Goal: Task Accomplishment & Management: Manage account settings

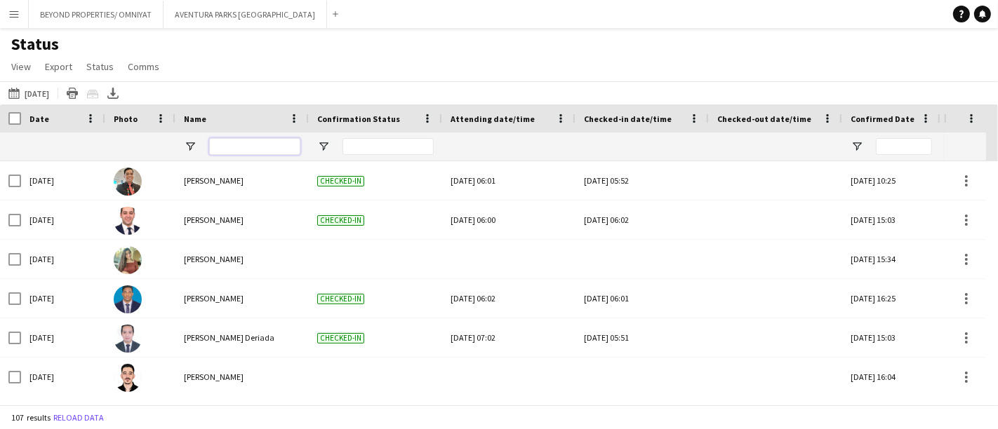
click at [226, 151] on input "Name Filter Input" at bounding box center [254, 146] width 91 height 17
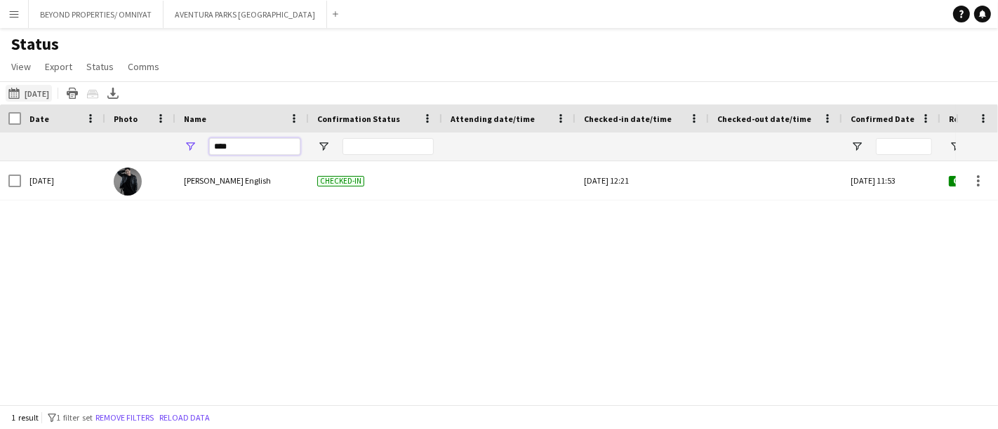
type input "****"
click at [28, 89] on button "11-08-2025 to 17-08-2025 08-08-2025" at bounding box center [29, 93] width 46 height 17
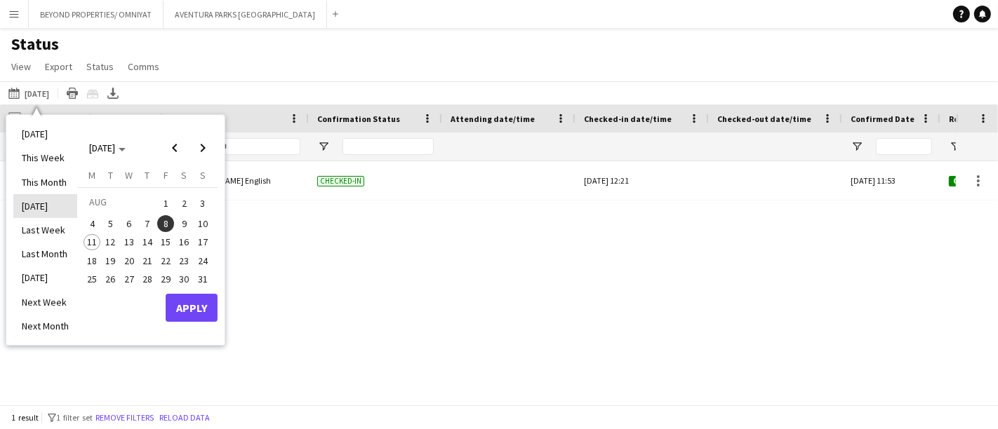
click at [51, 206] on li "Yesterday" at bounding box center [45, 206] width 64 height 24
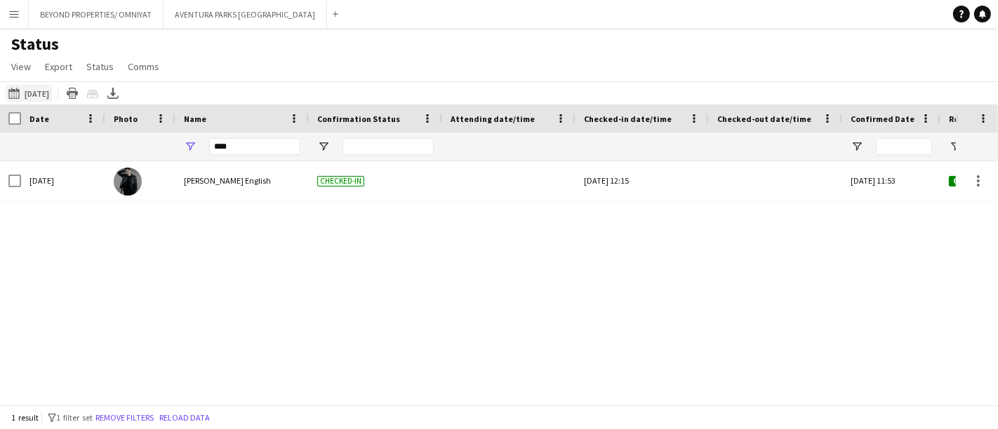
click at [38, 88] on button "11-08-2025 to 17-08-2025 Yesterday" at bounding box center [29, 93] width 46 height 17
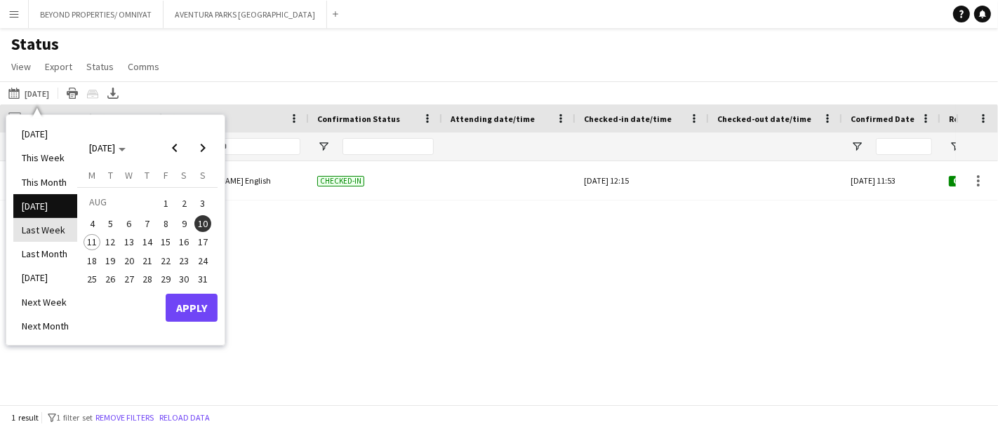
click at [56, 231] on li "Last Week" at bounding box center [45, 230] width 64 height 24
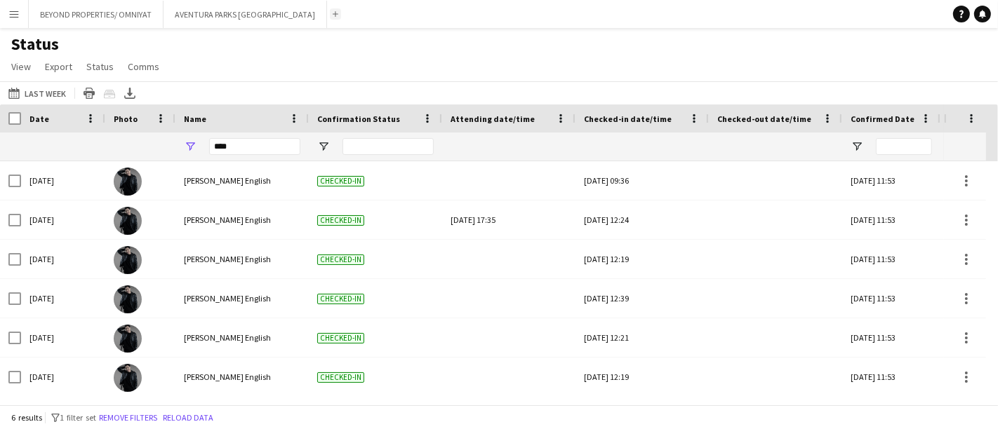
click at [330, 14] on button "Add" at bounding box center [335, 13] width 11 height 11
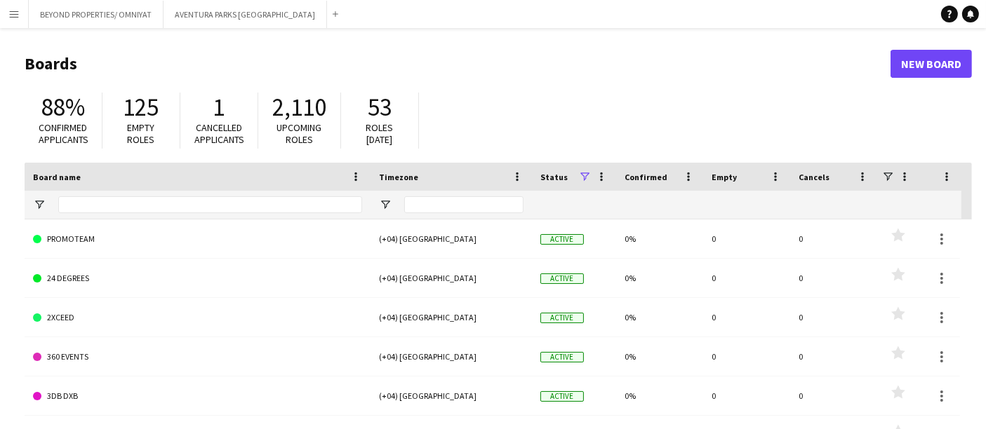
click at [18, 15] on app-icon "Menu" at bounding box center [13, 13] width 11 height 11
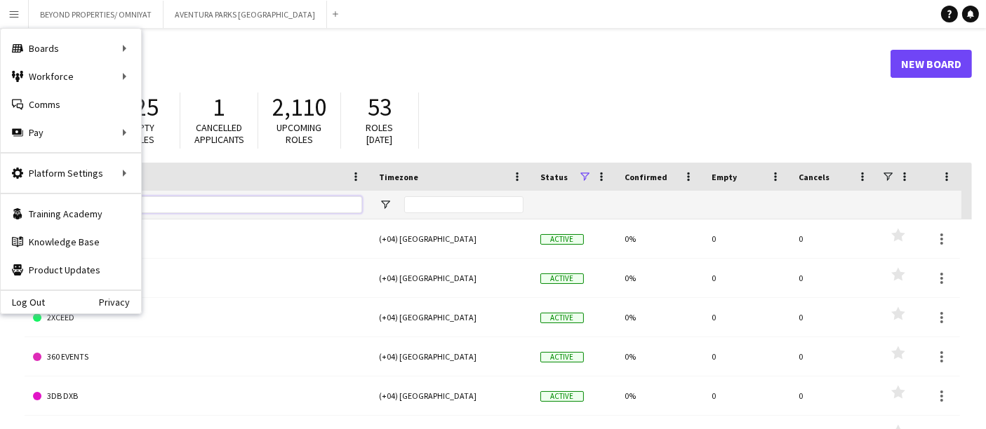
click at [210, 201] on input "Board name Filter Input" at bounding box center [210, 204] width 304 height 17
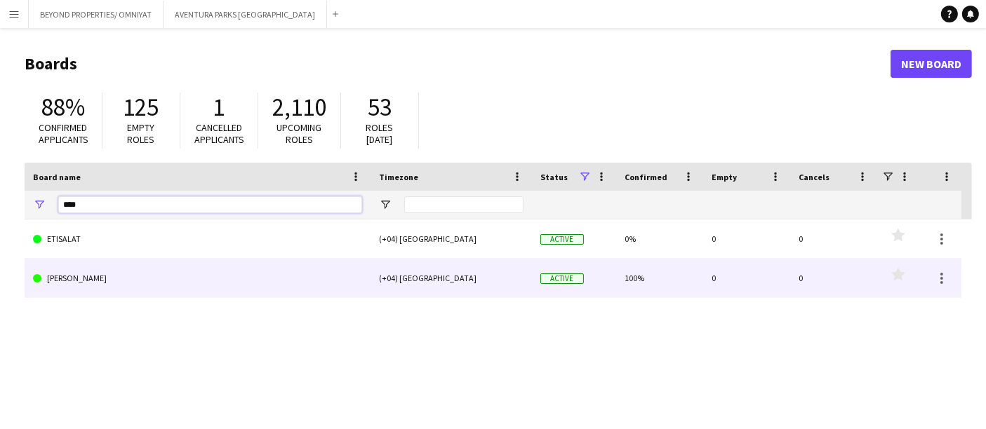
type input "****"
click at [143, 278] on link "[PERSON_NAME]" at bounding box center [197, 278] width 329 height 39
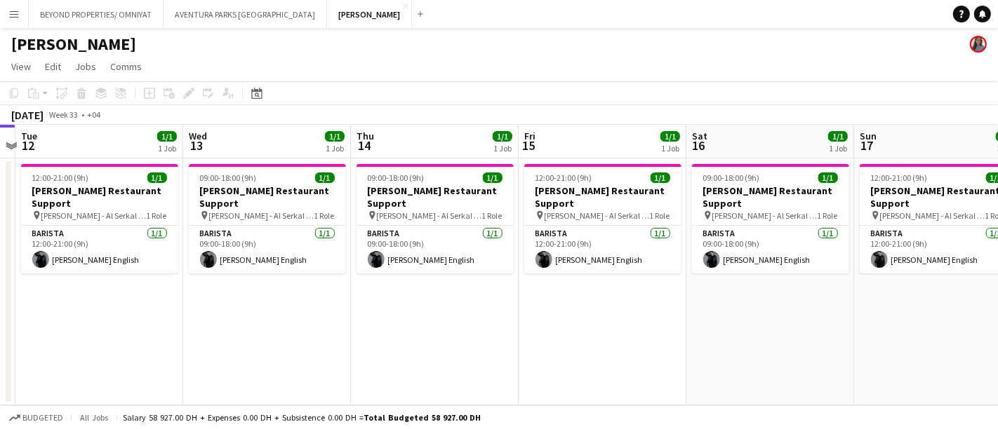
scroll to position [0, 483]
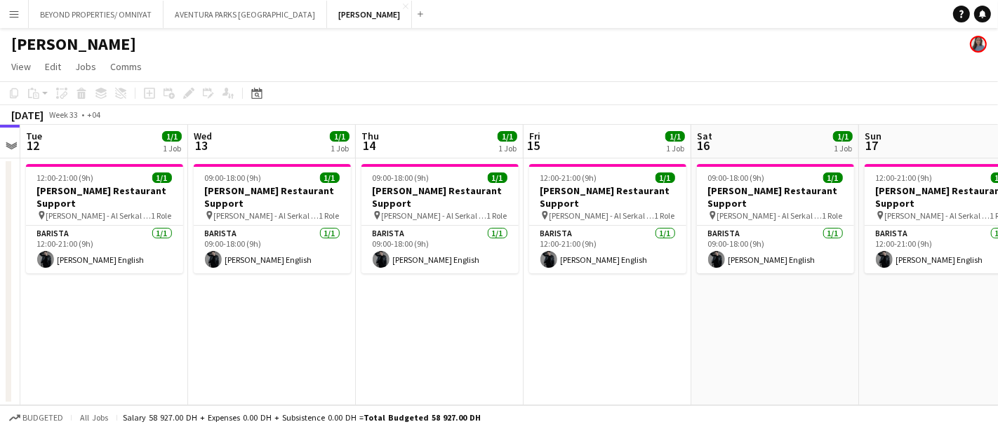
drag, startPoint x: 766, startPoint y: 349, endPoint x: 450, endPoint y: 330, distance: 315.7
click at [450, 330] on app-calendar-viewport "Sat 9 1/1 1 Job Sun 10 1/1 1 Job Mon 11 Tue 12 1/1 1 Job Wed 13 1/1 1 Job Thu 1…" at bounding box center [499, 265] width 998 height 281
drag, startPoint x: 928, startPoint y: 276, endPoint x: 820, endPoint y: 271, distance: 108.2
click at [928, 276] on app-date-cell "12:00-21:00 (9h) 1/1 Salata Restaurant Support pin SALATA - Al Serkal Avenue Al…" at bounding box center [943, 282] width 168 height 247
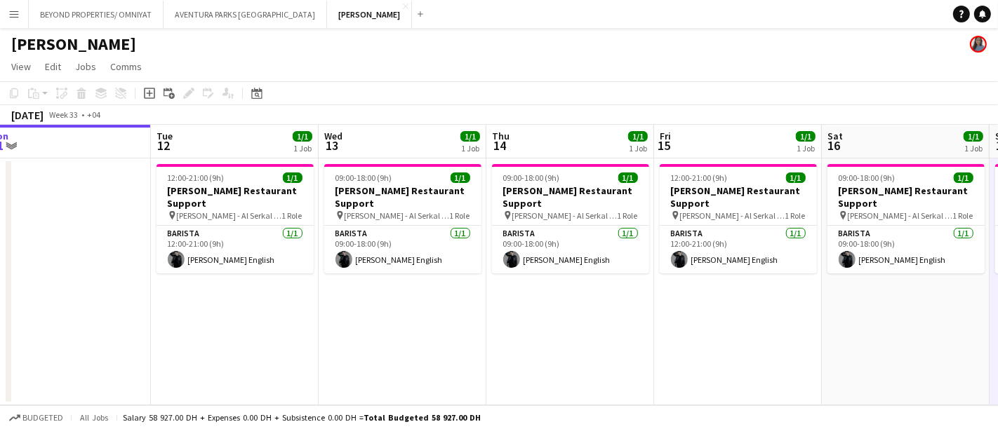
scroll to position [0, 365]
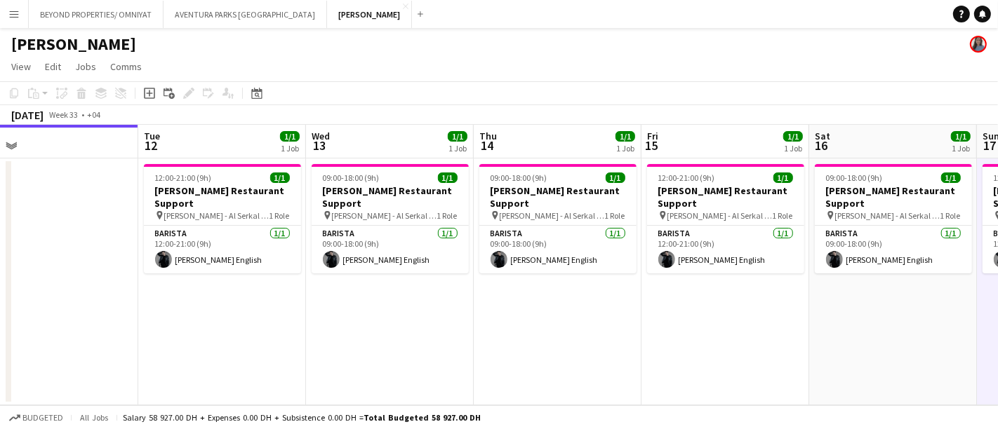
drag, startPoint x: 258, startPoint y: 293, endPoint x: 248, endPoint y: 294, distance: 9.9
click at [248, 294] on app-calendar-viewport "Sat 9 1/1 1 Job Sun 10 1/1 1 Job Mon 11 Tue 12 1/1 1 Job Wed 13 1/1 1 Job Thu 1…" at bounding box center [499, 265] width 998 height 281
click at [204, 226] on app-card-role "Barista 1/1 12:00-21:00 (9h) Nathan piolo English" at bounding box center [222, 250] width 157 height 48
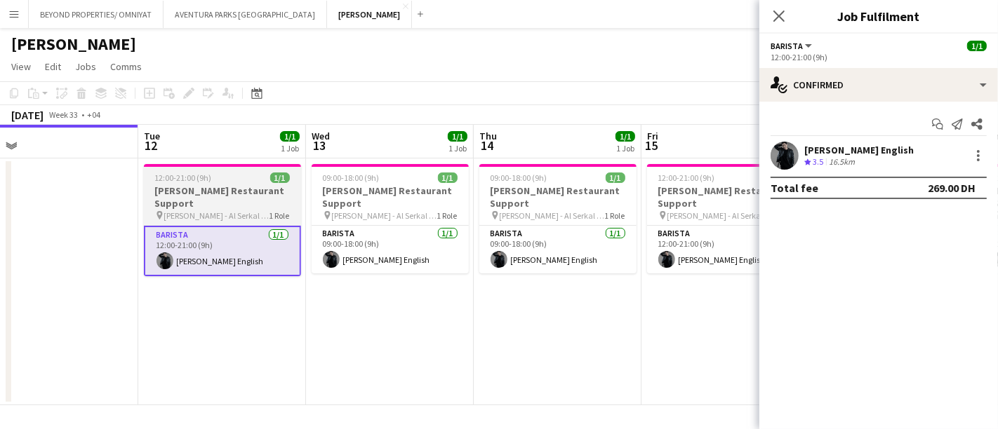
click at [227, 192] on h3 "Salata Restaurant Support" at bounding box center [222, 197] width 157 height 25
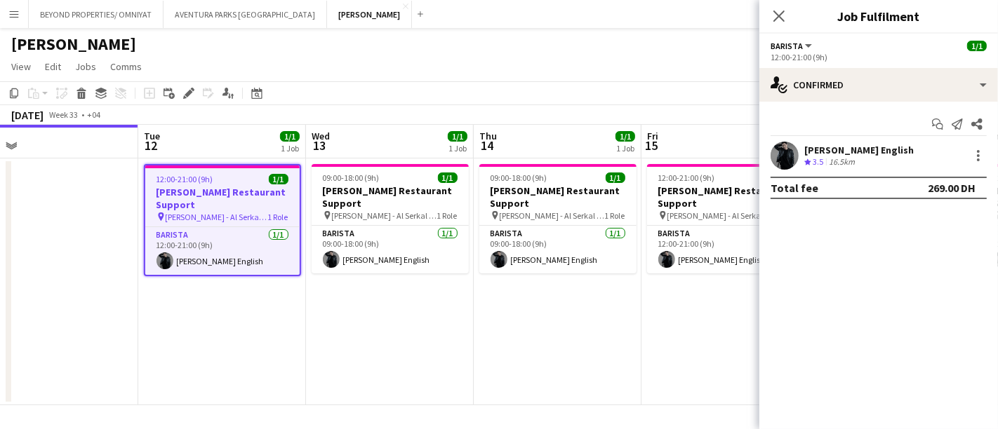
click at [830, 55] on div "12:00-21:00 (9h)" at bounding box center [878, 57] width 216 height 11
click at [798, 40] on div "Barista All roles Barista" at bounding box center [792, 45] width 44 height 13
click at [792, 55] on div "12:00-21:00 (9h)" at bounding box center [878, 57] width 216 height 11
click at [786, 47] on span "Barista" at bounding box center [786, 46] width 32 height 11
click at [888, 67] on app-options-switcher "Barista All roles Barista 1/1 12:00-21:00 (9h)" at bounding box center [878, 51] width 239 height 34
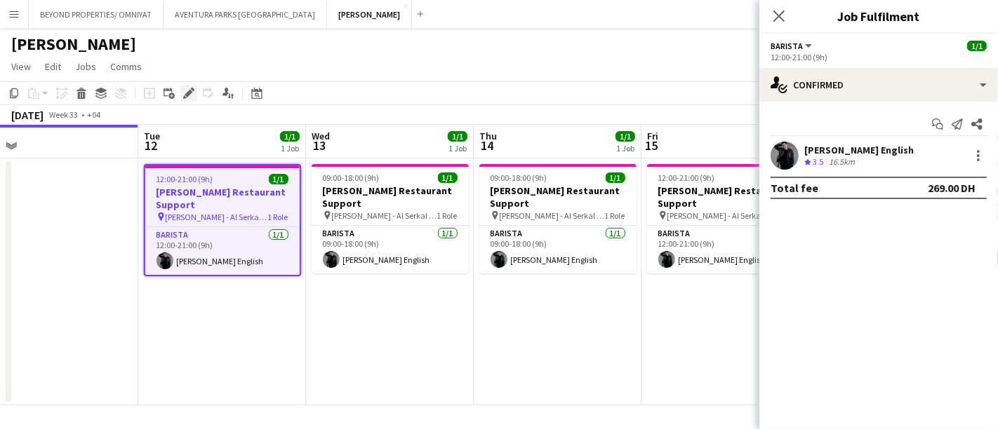
click at [187, 89] on icon "Edit" at bounding box center [188, 93] width 11 height 11
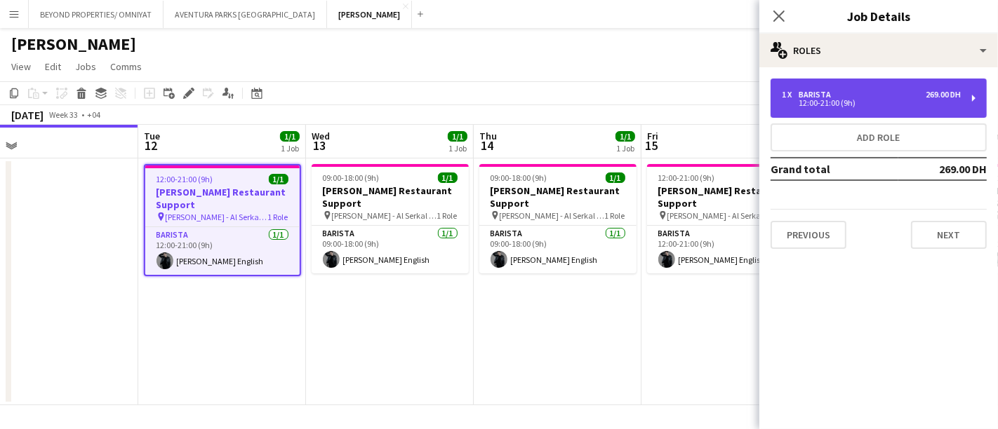
click at [870, 102] on div "12:00-21:00 (9h)" at bounding box center [871, 103] width 179 height 7
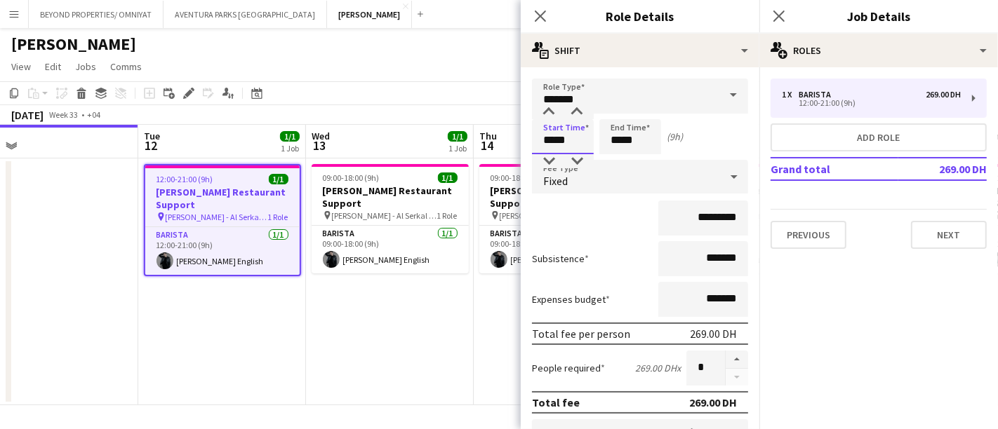
drag, startPoint x: 555, startPoint y: 138, endPoint x: 542, endPoint y: 142, distance: 14.2
click at [542, 142] on input "*****" at bounding box center [563, 136] width 62 height 35
type input "*****"
drag, startPoint x: 619, startPoint y: 139, endPoint x: 607, endPoint y: 142, distance: 12.4
click at [607, 142] on input "*****" at bounding box center [630, 136] width 62 height 35
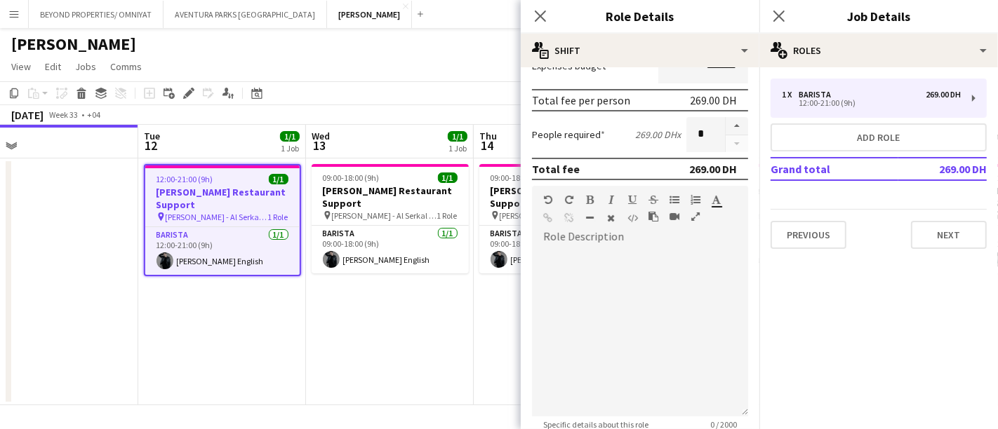
scroll to position [375, 0]
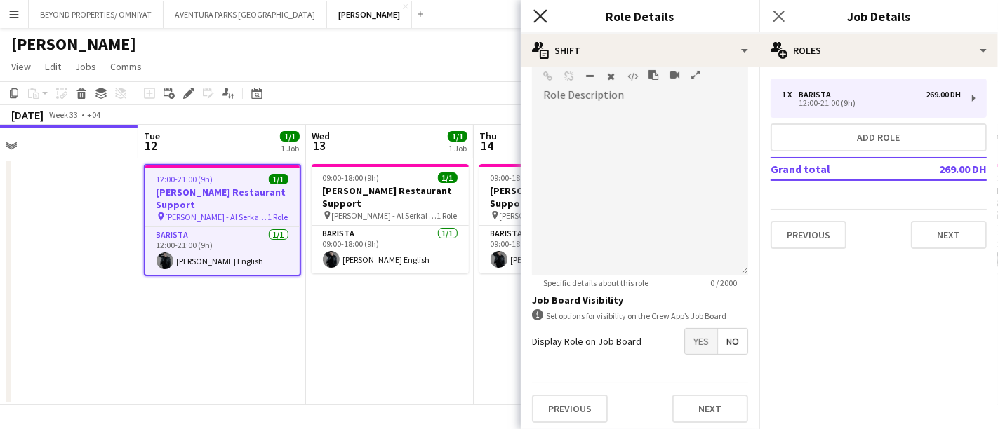
type input "*****"
click at [539, 13] on icon "Close pop-in" at bounding box center [539, 15] width 13 height 13
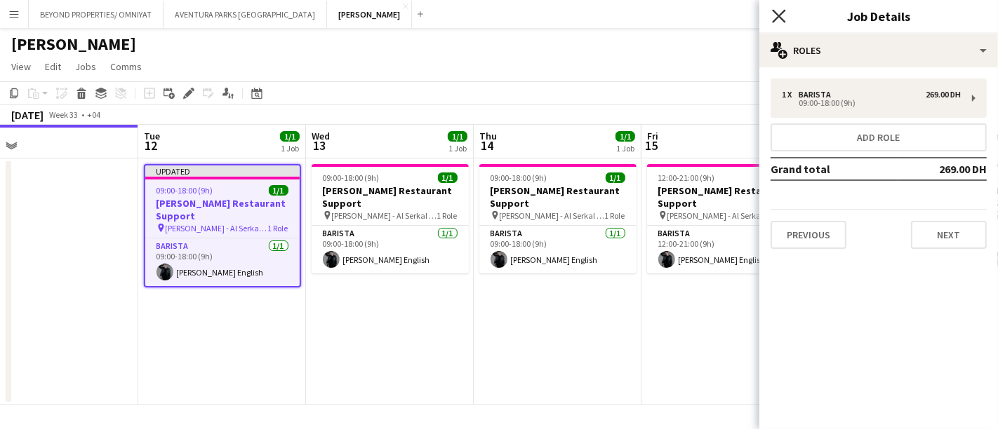
click at [775, 20] on icon at bounding box center [778, 15] width 13 height 13
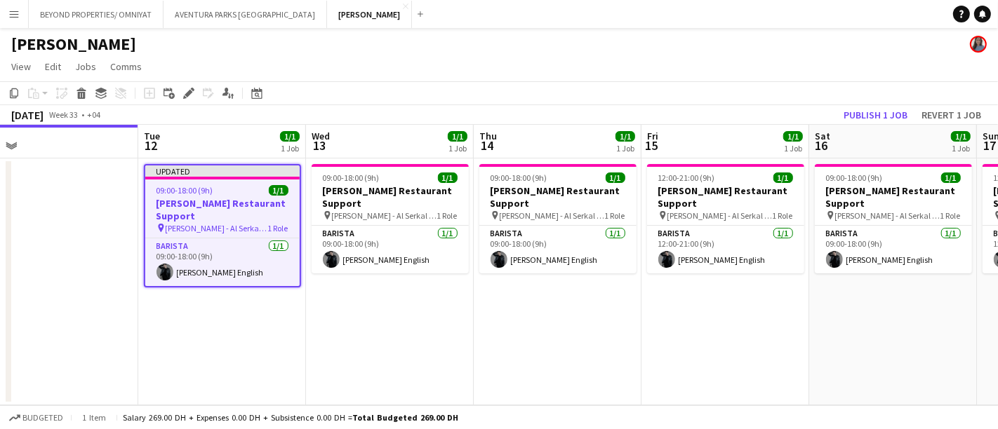
click at [575, 314] on app-date-cell "09:00-18:00 (9h) 1/1 Salata Restaurant Support pin SALATA - Al Serkal Avenue Al…" at bounding box center [558, 282] width 168 height 247
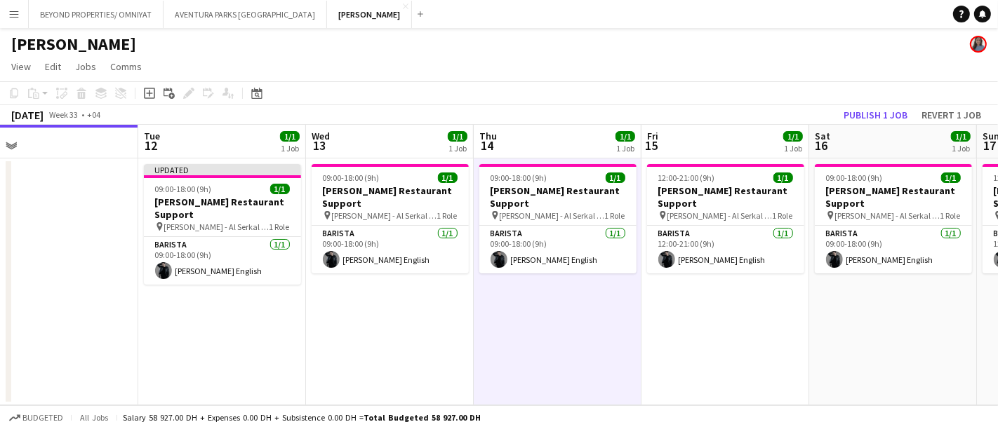
click at [970, 302] on app-date-cell "09:00-18:00 (9h) 1/1 Salata Restaurant Support pin SALATA - Al Serkal Avenue Al…" at bounding box center [893, 282] width 168 height 247
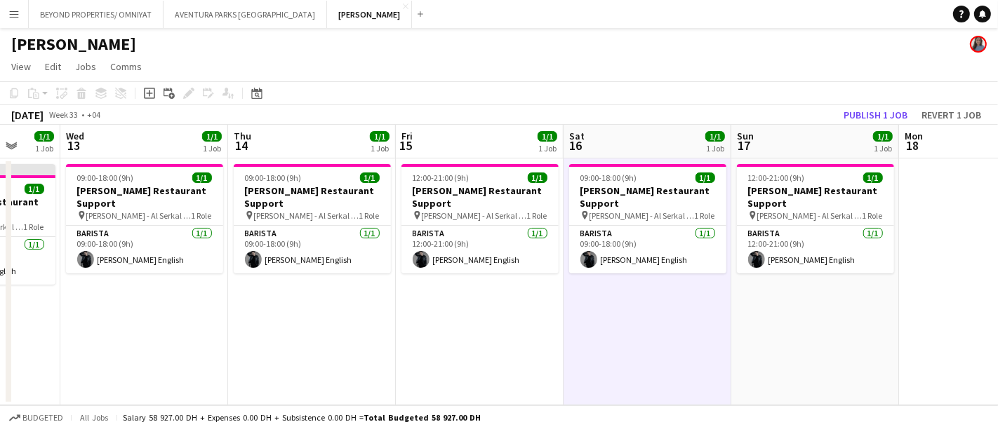
scroll to position [0, 447]
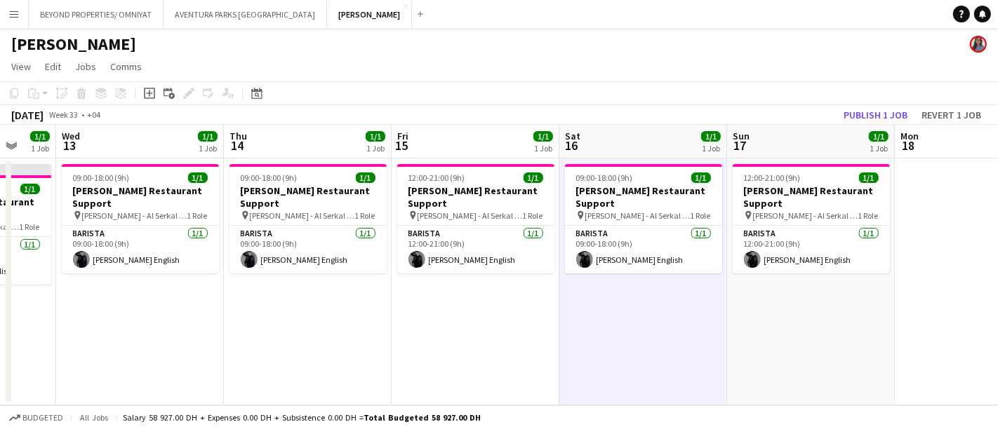
drag, startPoint x: 907, startPoint y: 321, endPoint x: 657, endPoint y: 335, distance: 250.2
click at [657, 335] on app-calendar-viewport "Sun 10 1/1 1 Job Mon 11 Tue 12 1/1 1 Job Wed 13 1/1 1 Job Thu 14 1/1 1 Job Fri …" at bounding box center [499, 265] width 998 height 281
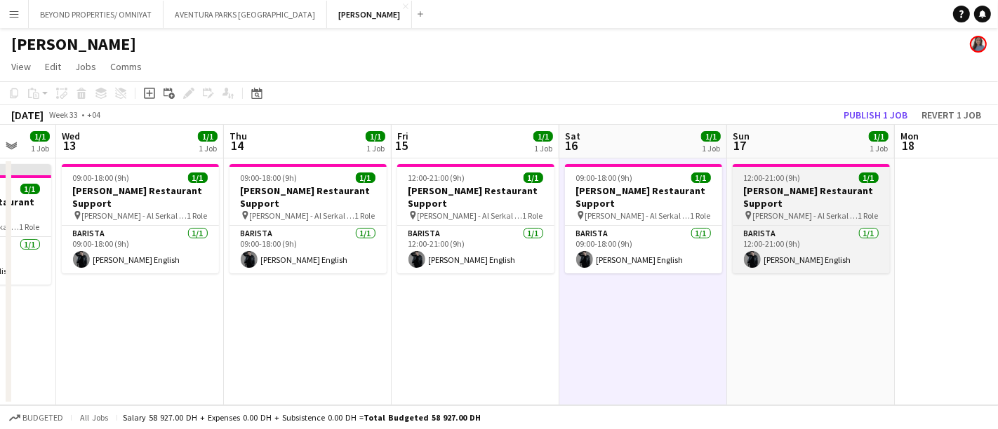
click at [782, 181] on span "12:00-21:00 (9h)" at bounding box center [772, 178] width 57 height 11
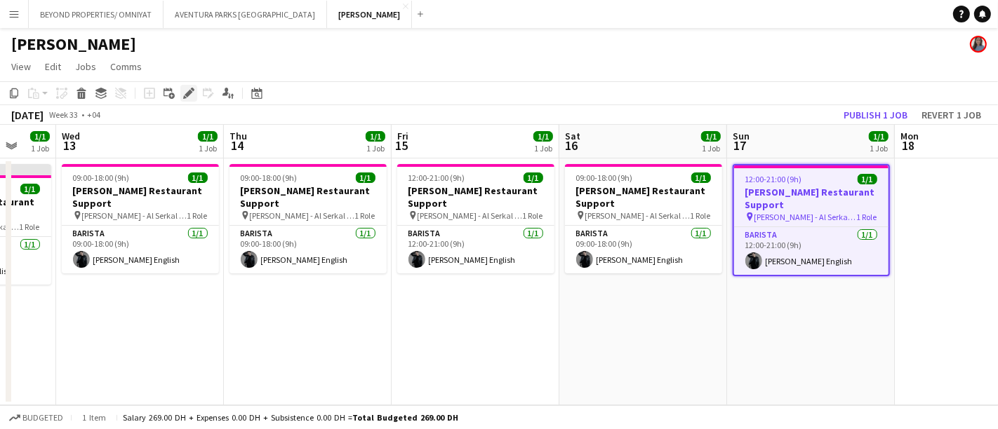
click at [189, 88] on icon "Edit" at bounding box center [188, 93] width 11 height 11
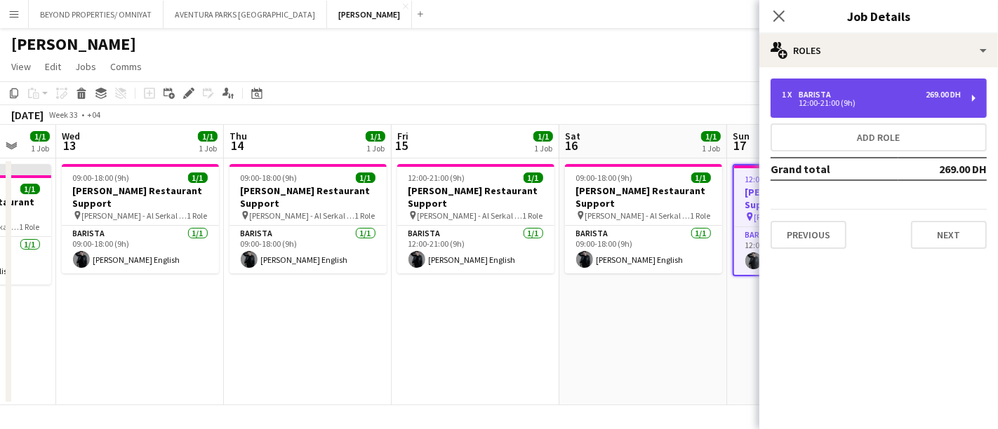
click at [827, 98] on div "1 x Barista 269.00 DH 12:00-21:00 (9h)" at bounding box center [871, 98] width 179 height 17
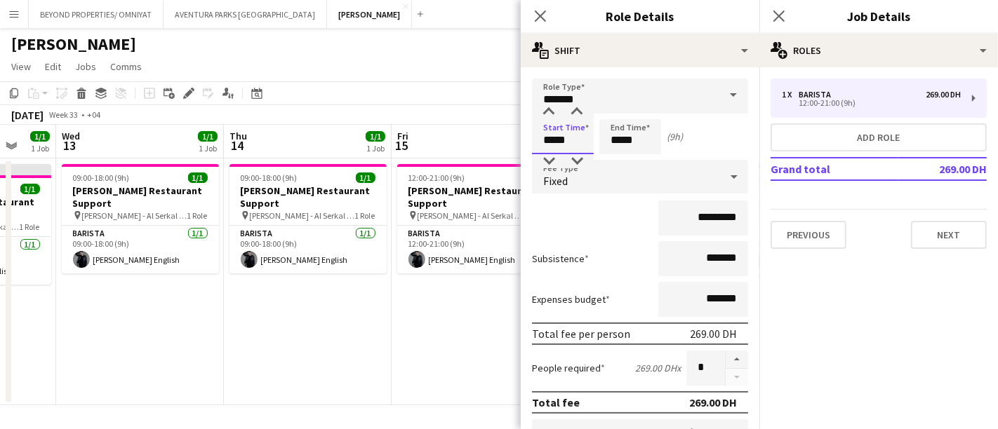
drag, startPoint x: 554, startPoint y: 138, endPoint x: 538, endPoint y: 142, distance: 16.5
click at [539, 142] on input "*****" at bounding box center [563, 136] width 62 height 35
type input "*****"
drag, startPoint x: 621, startPoint y: 140, endPoint x: 603, endPoint y: 145, distance: 18.0
click at [603, 145] on input "*****" at bounding box center [630, 136] width 62 height 35
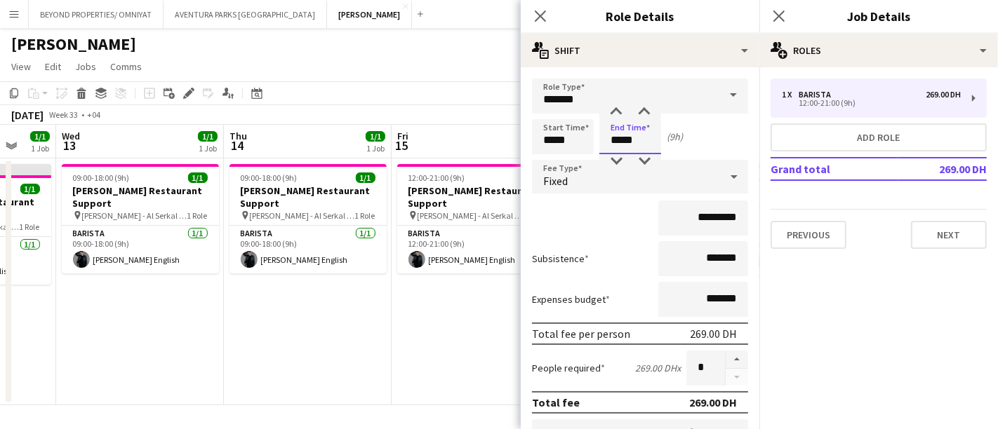
scroll to position [234, 0]
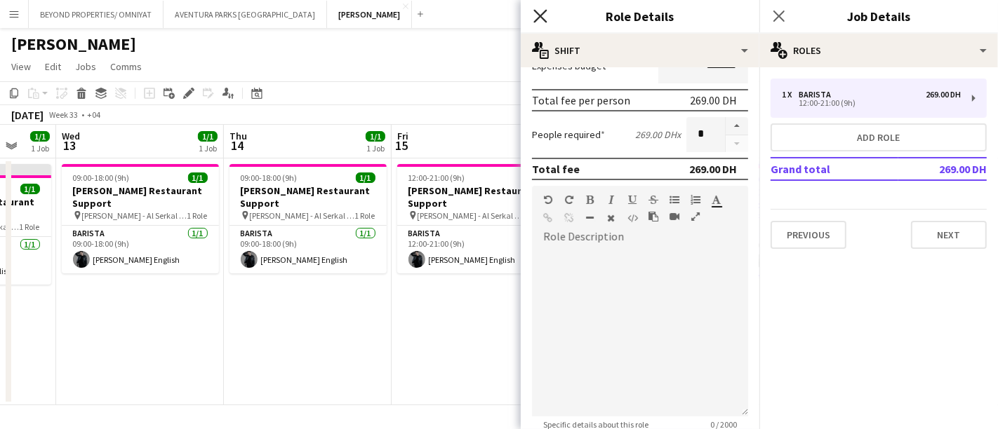
type input "*****"
click at [543, 18] on icon at bounding box center [539, 15] width 13 height 13
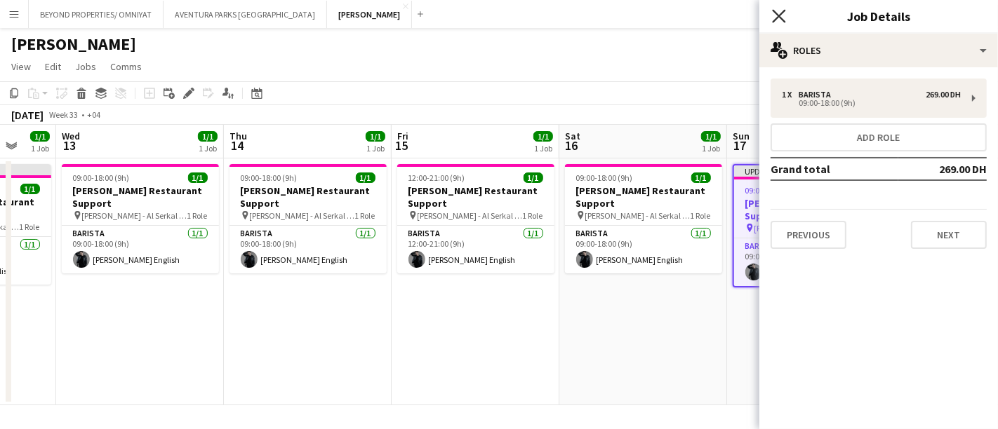
click at [782, 15] on icon "Close pop-in" at bounding box center [778, 15] width 13 height 13
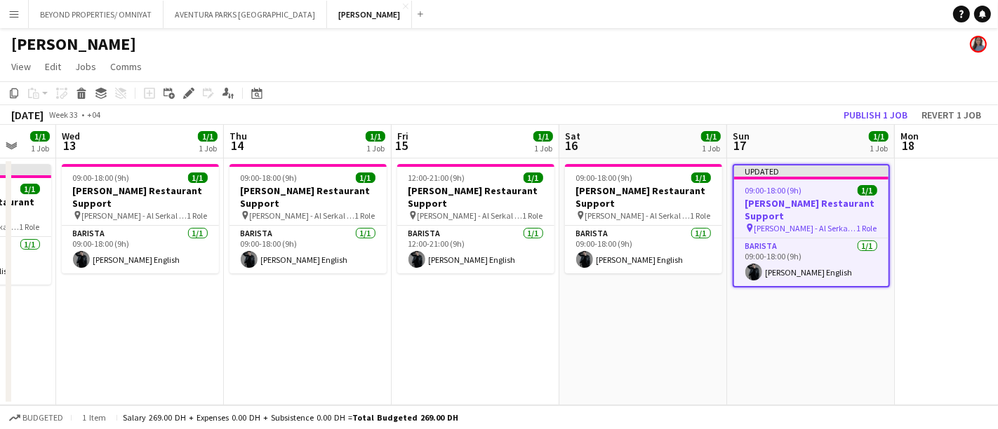
click at [784, 116] on div "August 2025 Week 33 • +04 Publish 1 job Revert 1 job" at bounding box center [499, 115] width 998 height 20
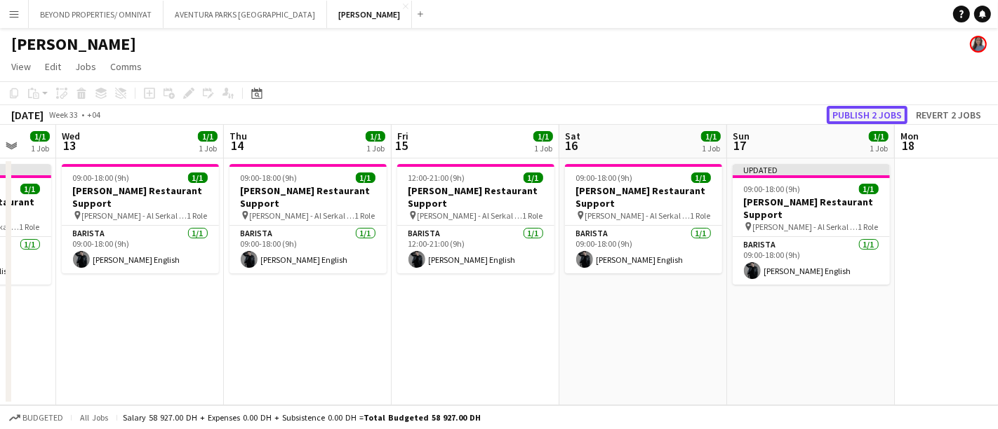
click at [866, 118] on button "Publish 2 jobs" at bounding box center [867, 115] width 81 height 18
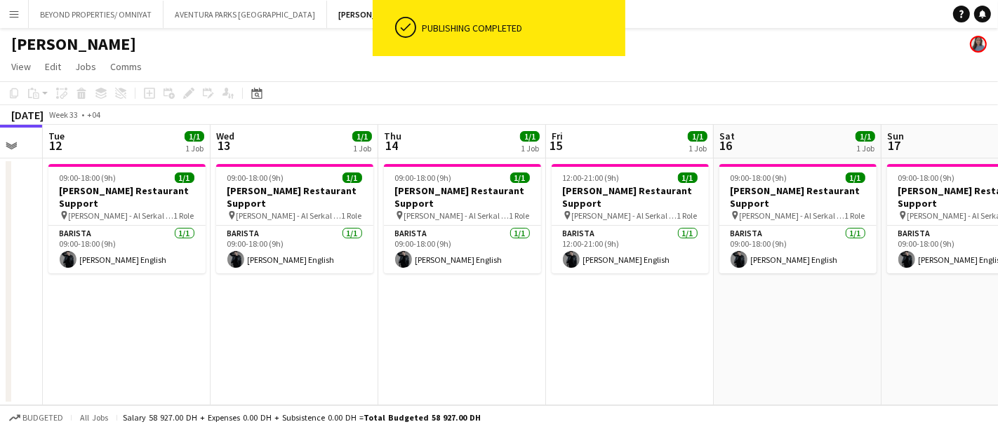
drag, startPoint x: 288, startPoint y: 328, endPoint x: 443, endPoint y: 336, distance: 154.6
click at [443, 336] on app-calendar-viewport "Sun 10 1/1 1 Job Mon 11 Tue 12 1/1 1 Job Wed 13 1/1 1 Job Thu 14 1/1 1 Job Fri …" at bounding box center [499, 265] width 998 height 281
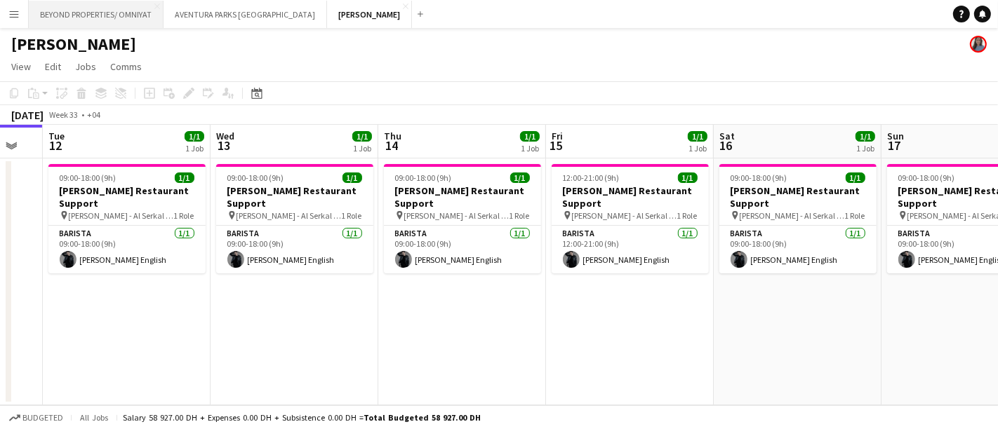
click at [142, 11] on button "BEYOND PROPERTIES/ OMNIYAT Close" at bounding box center [96, 14] width 135 height 27
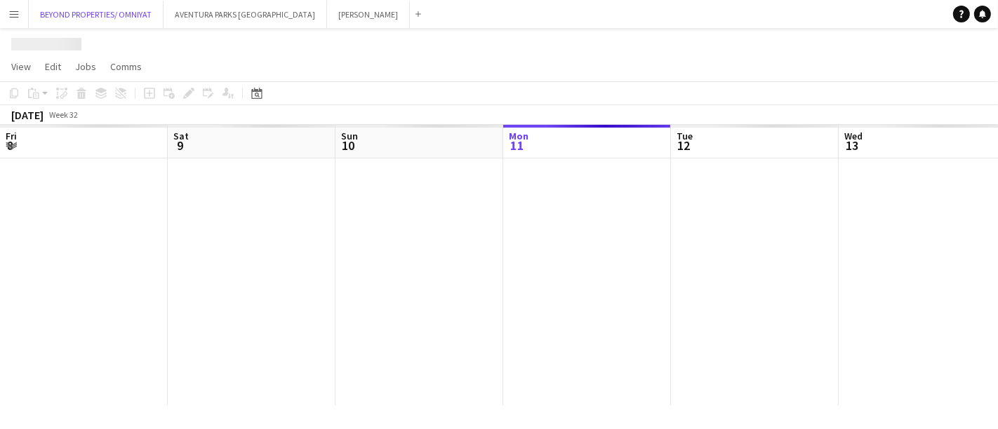
scroll to position [0, 335]
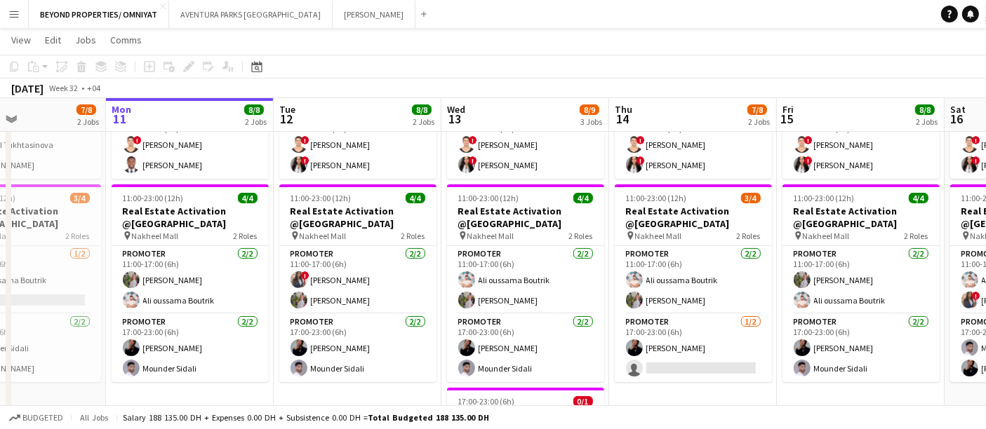
scroll to position [0, 413]
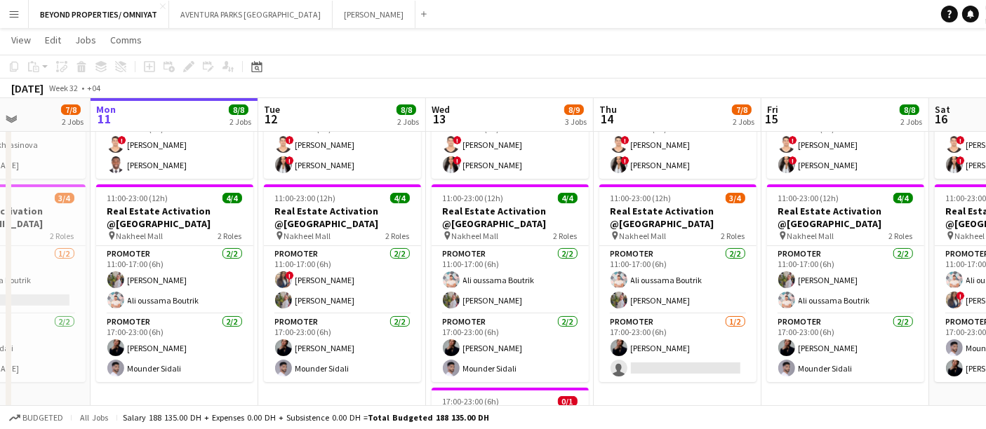
drag, startPoint x: 375, startPoint y: 239, endPoint x: 305, endPoint y: 242, distance: 71.0
click at [305, 242] on app-calendar-viewport "Fri 8 8/8 2 Jobs Sat 9 8/8 2 Jobs Sun 10 7/8 2 Jobs Mon 11 8/8 2 Jobs Tue 12 8/…" at bounding box center [493, 213] width 986 height 785
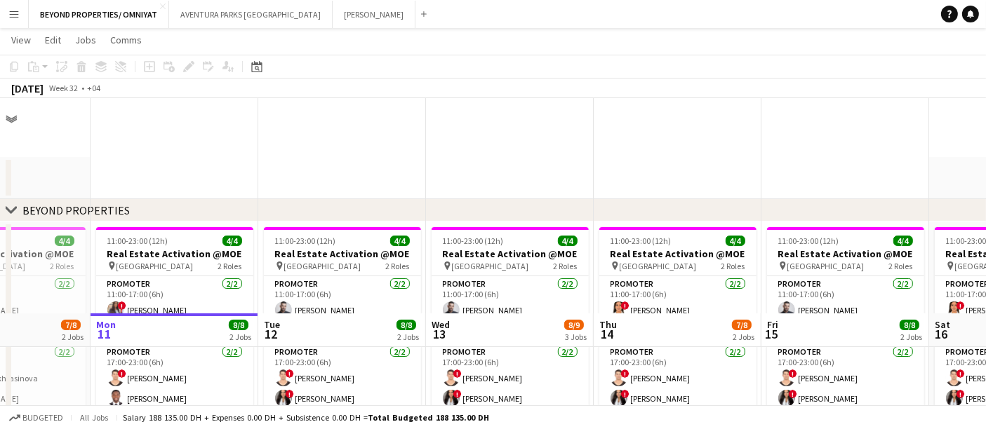
scroll to position [312, 0]
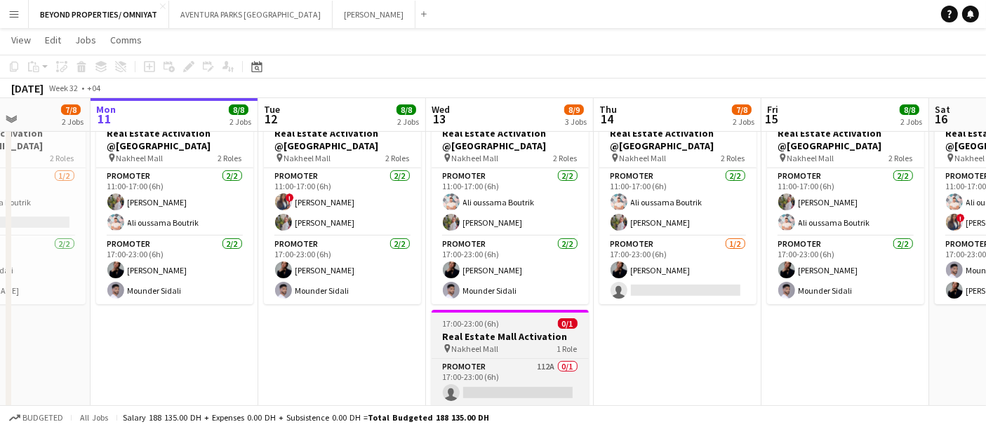
click at [497, 323] on span "17:00-23:00 (6h)" at bounding box center [471, 324] width 57 height 11
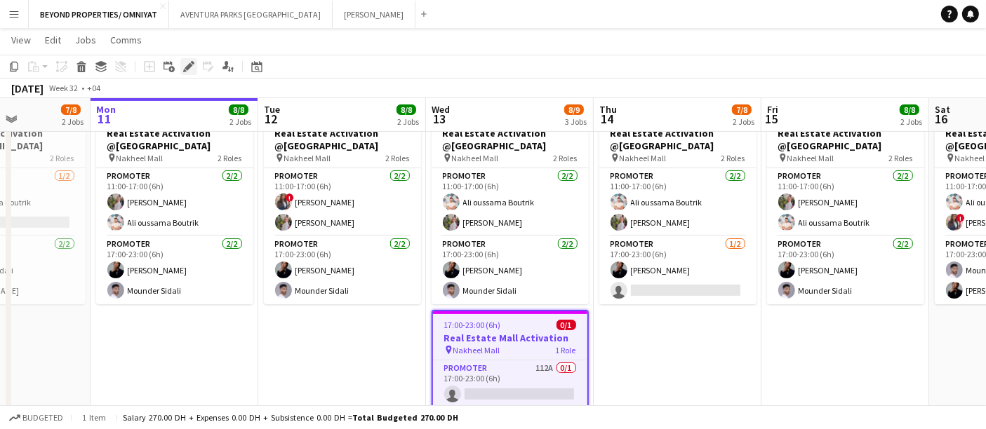
click at [185, 58] on div "Edit" at bounding box center [188, 66] width 17 height 17
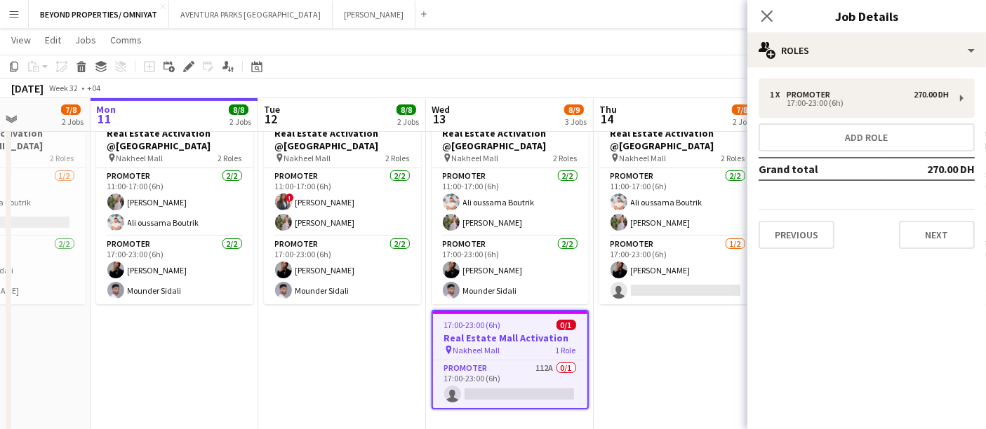
drag, startPoint x: 335, startPoint y: 363, endPoint x: 344, endPoint y: 361, distance: 9.4
click at [337, 363] on app-date-cell "11:00-23:00 (12h) 4/4 Real Estate Activation @MOE pin Mall of Emirates 2 Roles …" at bounding box center [342, 187] width 168 height 554
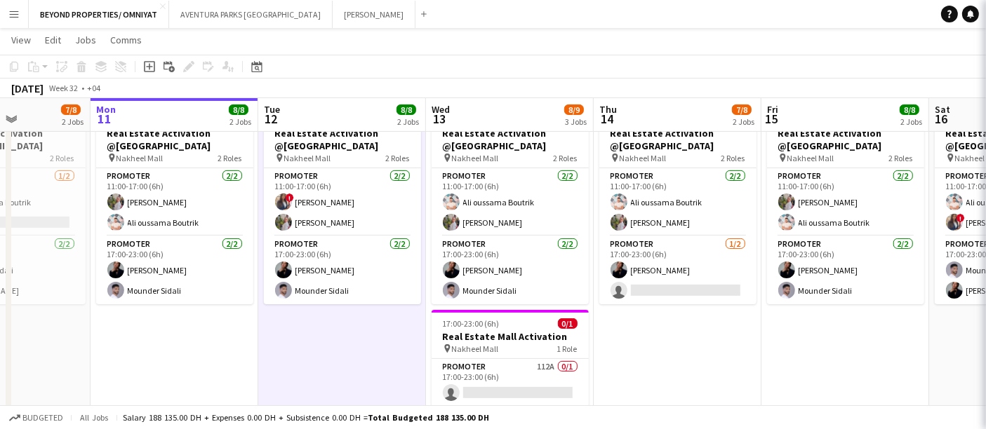
scroll to position [0, 410]
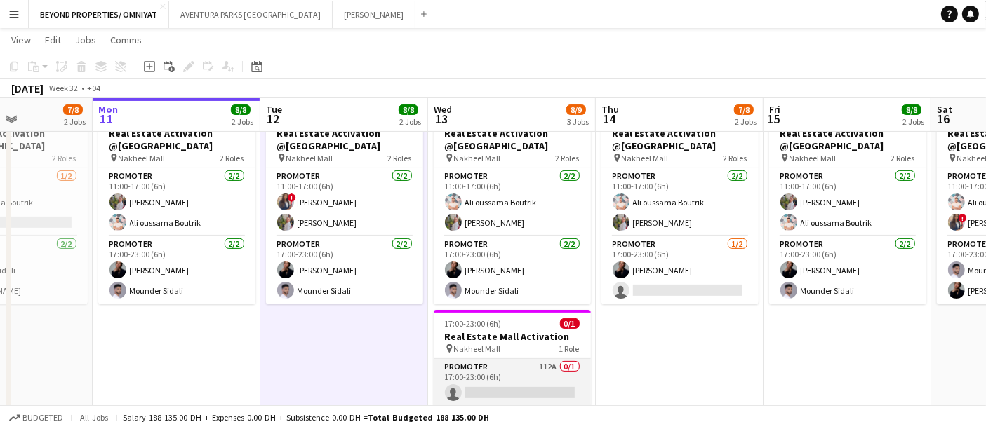
click at [495, 367] on app-card-role "Promoter 112A 0/1 17:00-23:00 (6h) single-neutral-actions" at bounding box center [512, 383] width 157 height 48
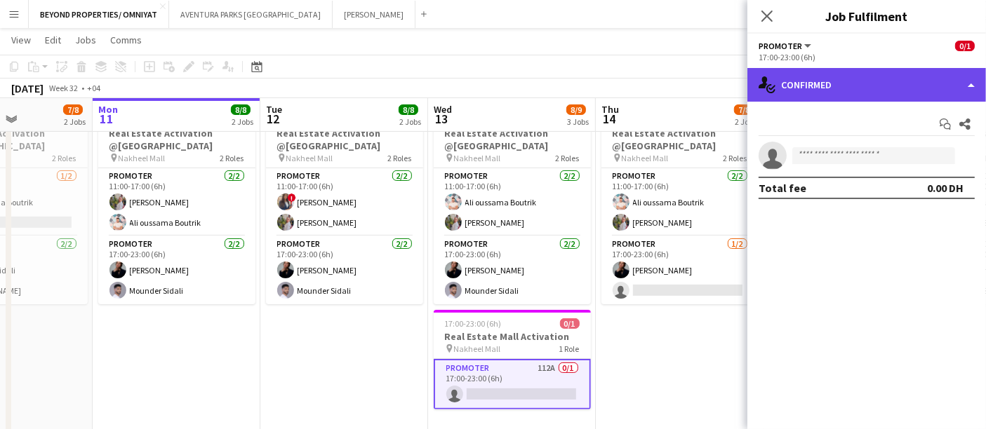
click at [840, 74] on div "single-neutral-actions-check-2 Confirmed" at bounding box center [866, 85] width 239 height 34
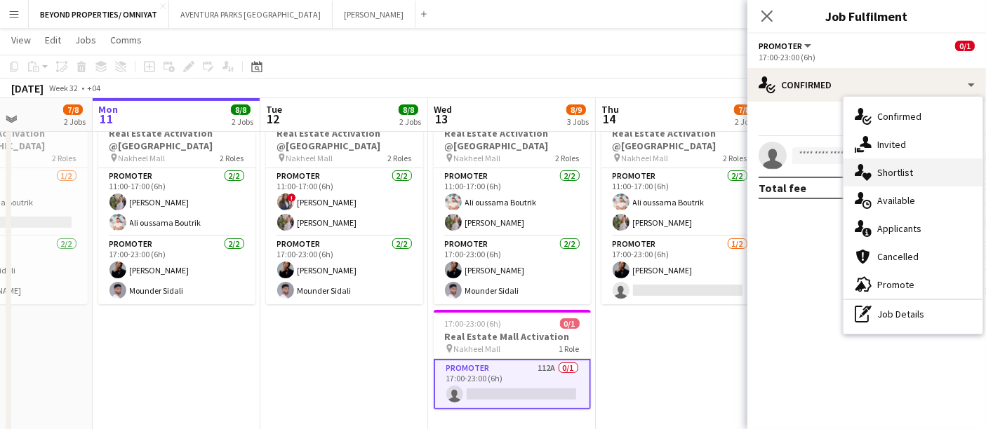
click at [893, 171] on div "single-neutral-actions-heart Shortlist" at bounding box center [912, 173] width 139 height 28
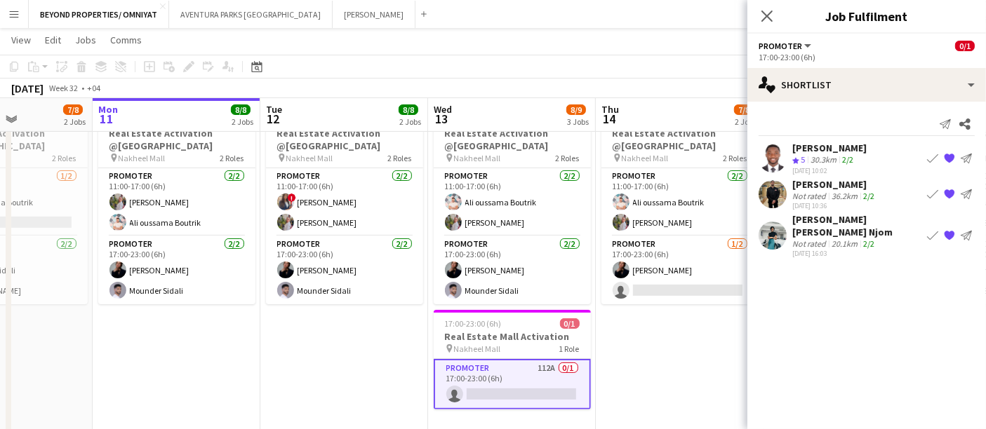
drag, startPoint x: 76, startPoint y: 387, endPoint x: 314, endPoint y: 335, distance: 243.6
click at [76, 387] on app-date-cell "11:00-23:00 (12h) 4/4 Real Estate Activation @MOE pin Mall of Emirates 2 Roles …" at bounding box center [9, 187] width 168 height 554
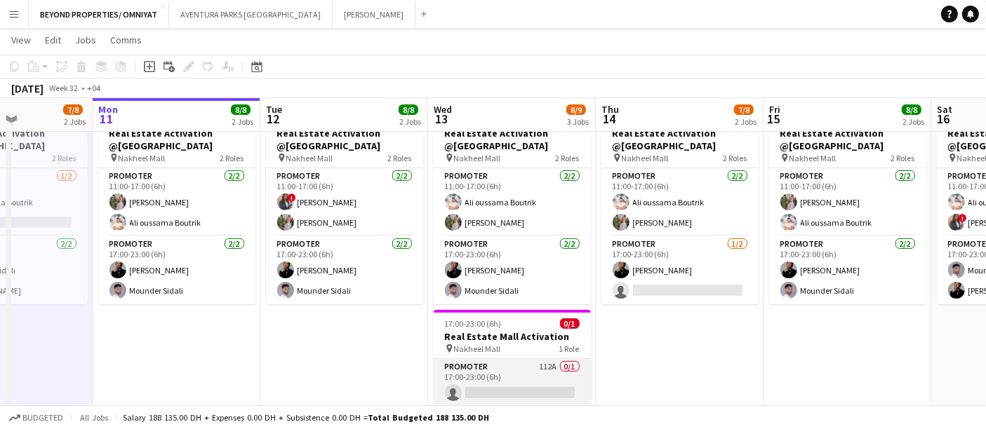
click at [523, 375] on app-card-role "Promoter 112A 0/1 17:00-23:00 (6h) single-neutral-actions" at bounding box center [512, 383] width 157 height 48
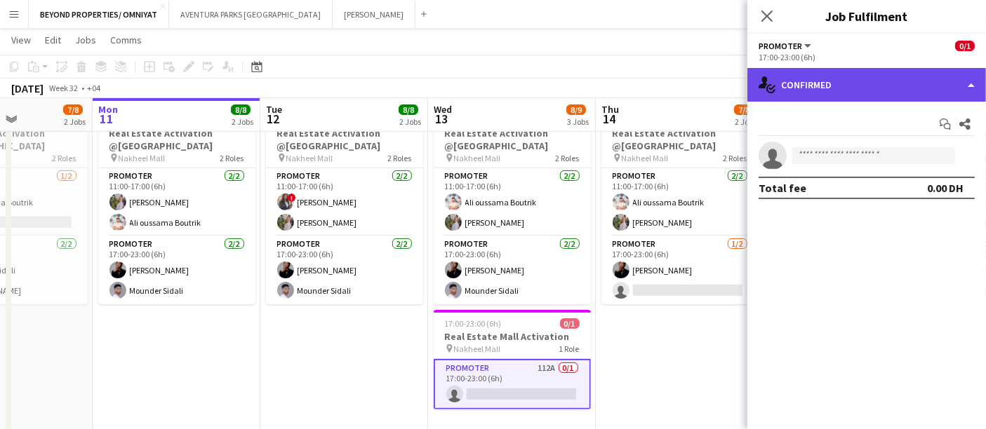
click at [819, 88] on div "single-neutral-actions-check-2 Confirmed" at bounding box center [866, 85] width 239 height 34
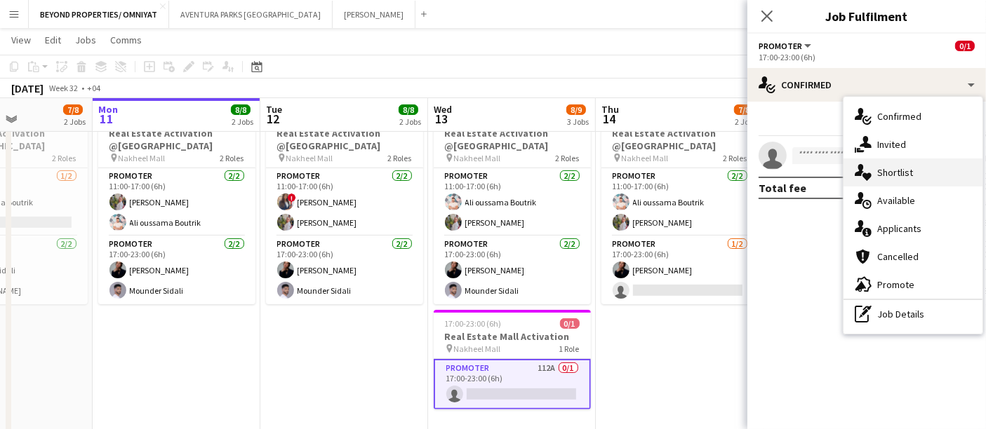
click at [904, 175] on div "single-neutral-actions-heart Shortlist" at bounding box center [912, 173] width 139 height 28
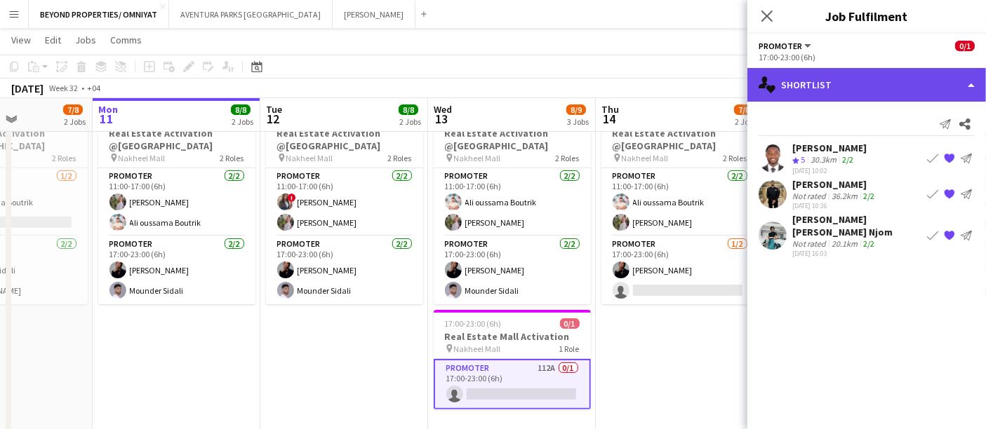
click at [806, 86] on div "single-neutral-actions-heart Shortlist" at bounding box center [866, 85] width 239 height 34
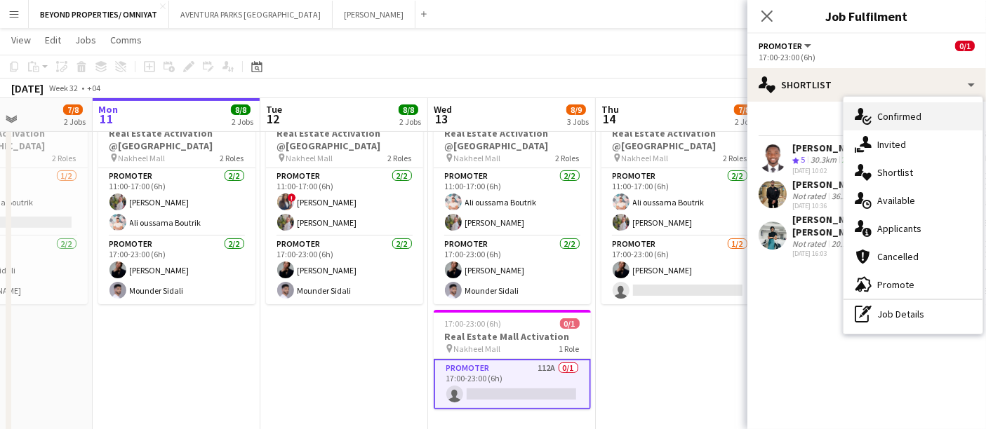
click at [920, 112] on div "single-neutral-actions-check-2 Confirmed" at bounding box center [912, 116] width 139 height 28
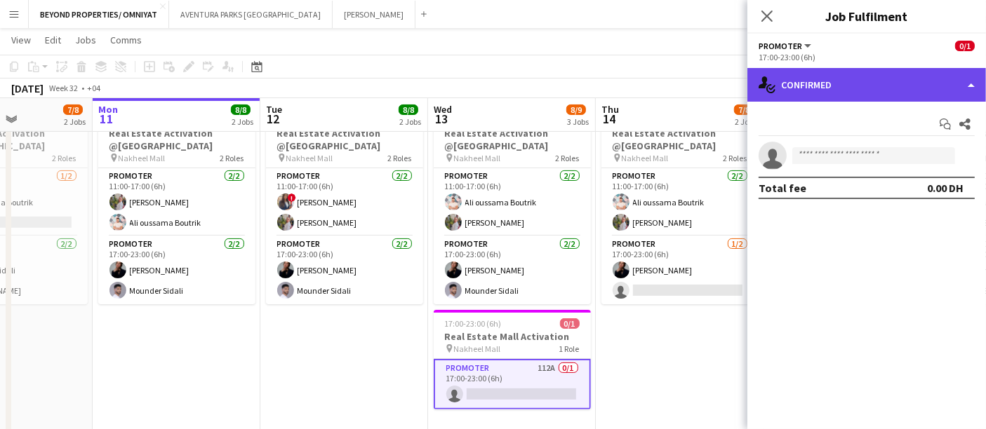
click at [810, 77] on div "single-neutral-actions-check-2 Confirmed" at bounding box center [866, 85] width 239 height 34
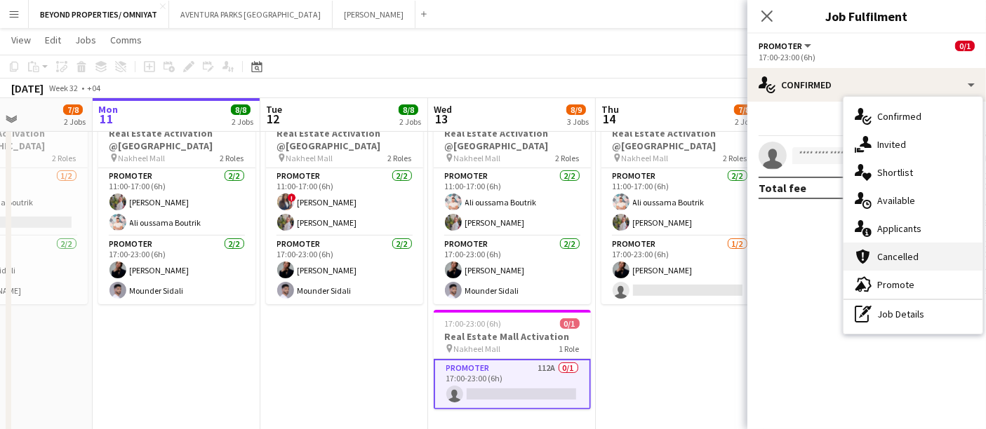
click at [888, 243] on div "cancellation Cancelled" at bounding box center [912, 257] width 139 height 28
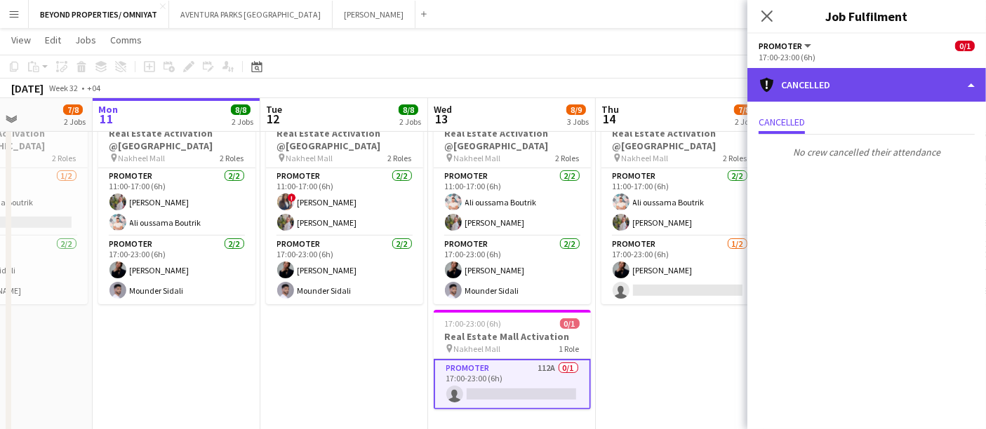
click at [820, 93] on div "cancellation Cancelled" at bounding box center [866, 85] width 239 height 34
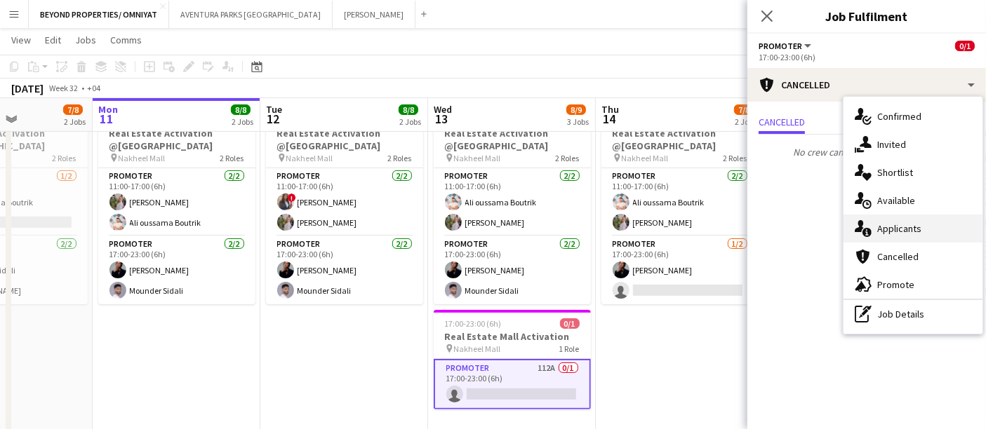
click at [913, 225] on div "single-neutral-actions-information Applicants" at bounding box center [912, 229] width 139 height 28
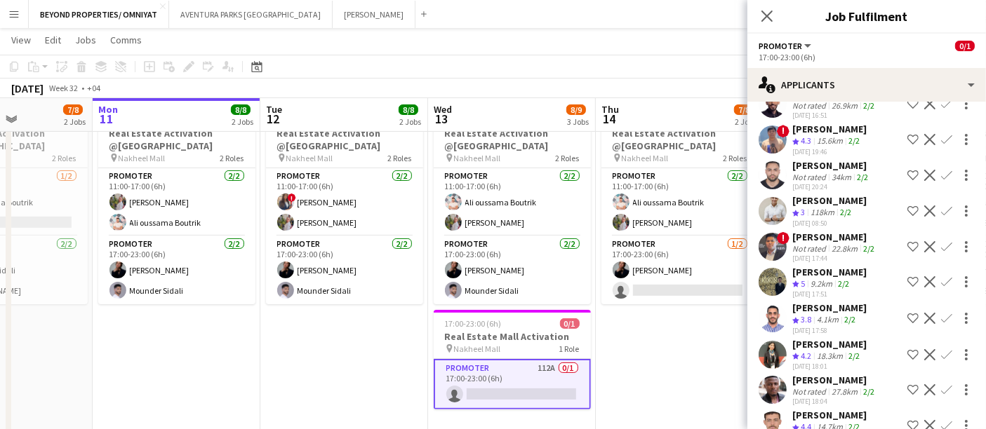
scroll to position [3586, 0]
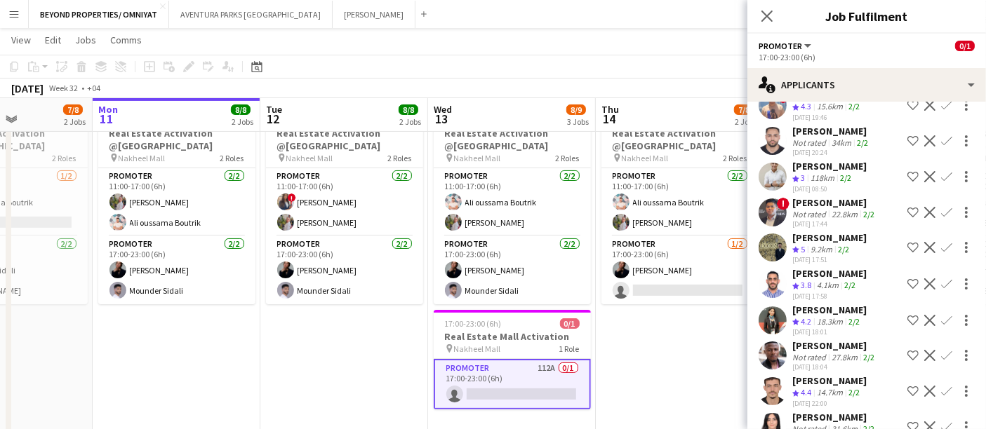
click at [907, 242] on app-icon "Shortlist crew" at bounding box center [912, 247] width 11 height 11
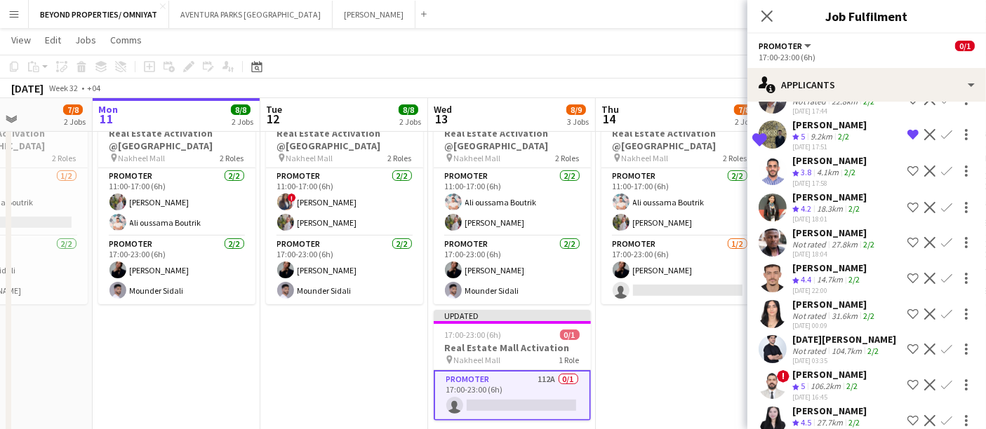
scroll to position [0, 408]
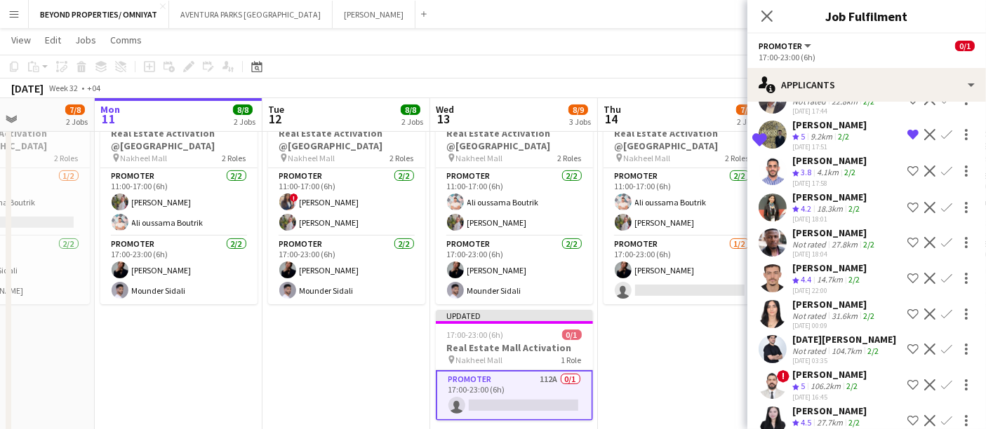
drag, startPoint x: 677, startPoint y: 363, endPoint x: 609, endPoint y: 382, distance: 70.8
click at [609, 382] on app-date-cell "11:00-23:00 (12h) 4/4 Real Estate Activation @MOE pin Mall of Emirates 2 Roles …" at bounding box center [682, 187] width 168 height 554
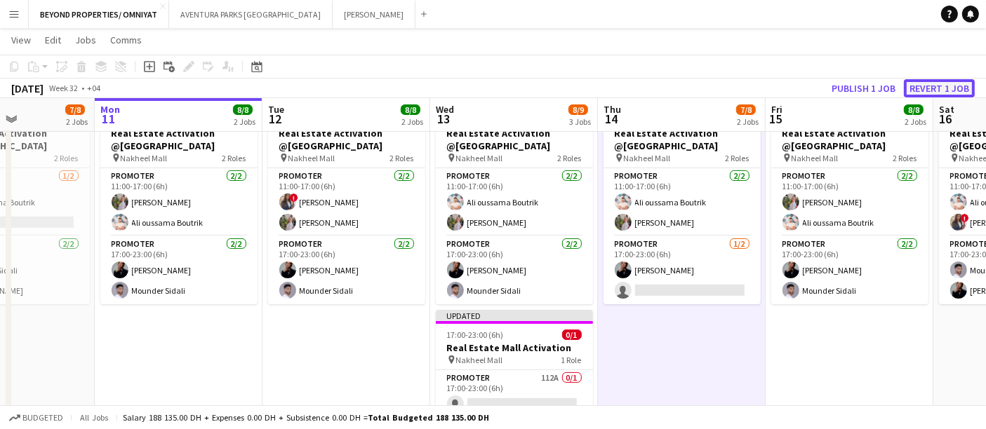
click at [942, 93] on button "Revert 1 job" at bounding box center [939, 88] width 71 height 18
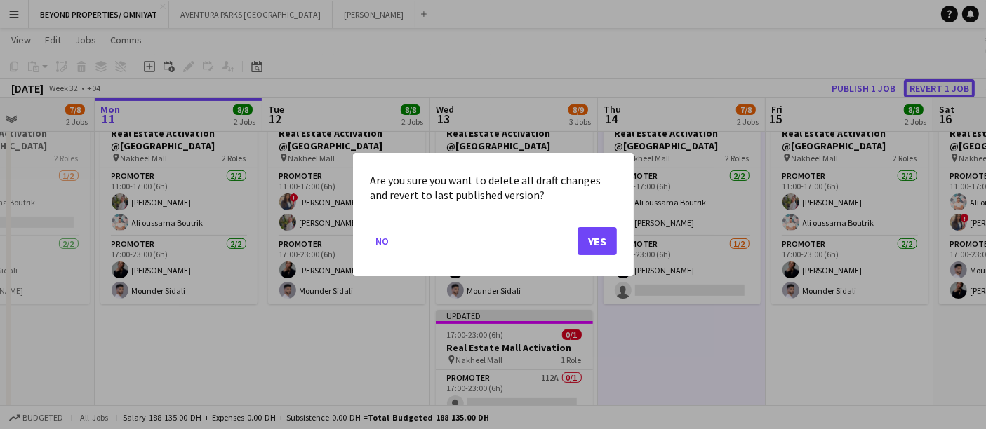
scroll to position [0, 0]
click at [595, 242] on button "Yes" at bounding box center [596, 241] width 39 height 28
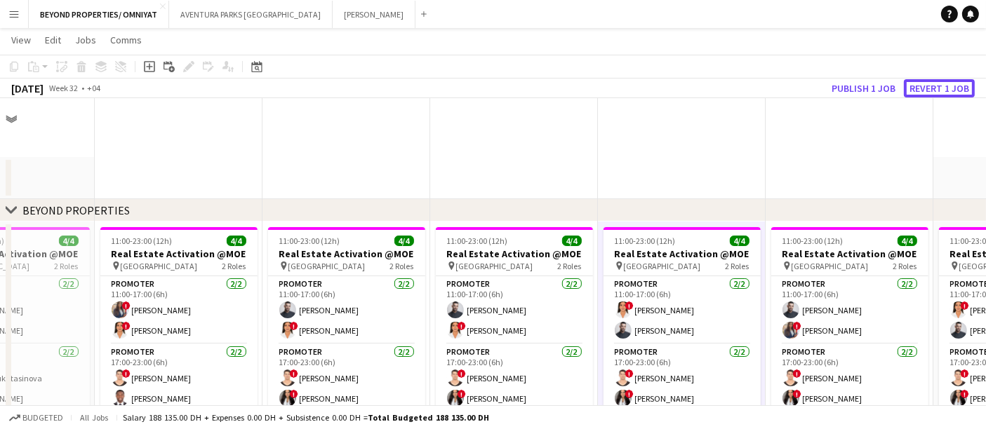
scroll to position [312, 0]
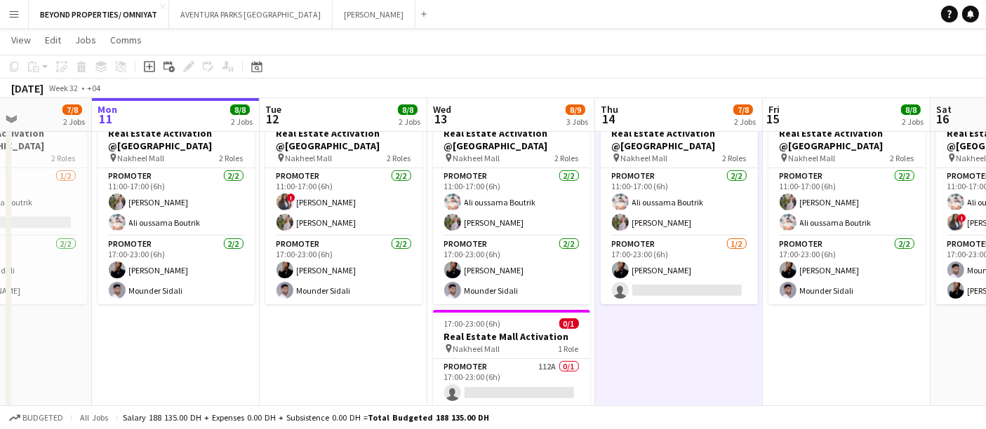
drag, startPoint x: 662, startPoint y: 349, endPoint x: 663, endPoint y: 326, distance: 23.2
click at [663, 326] on app-calendar-viewport "Fri 8 8/8 2 Jobs Sat 9 8/8 2 Jobs Sun 10 7/8 2 Jobs Mon 11 8/8 2 Jobs Tue 12 8/…" at bounding box center [493, 135] width 986 height 785
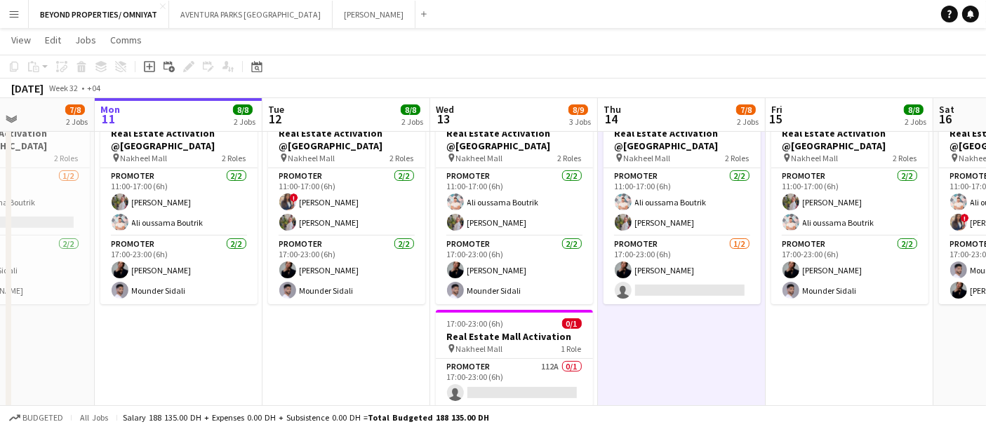
click at [663, 326] on app-date-cell "11:00-23:00 (12h) 4/4 Real Estate Activation @MOE pin Mall of Emirates 2 Roles …" at bounding box center [682, 187] width 168 height 554
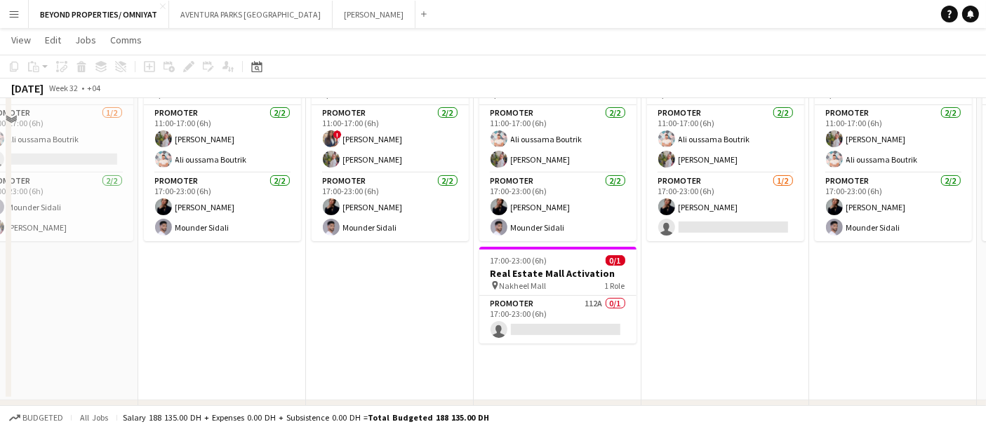
scroll to position [385, 0]
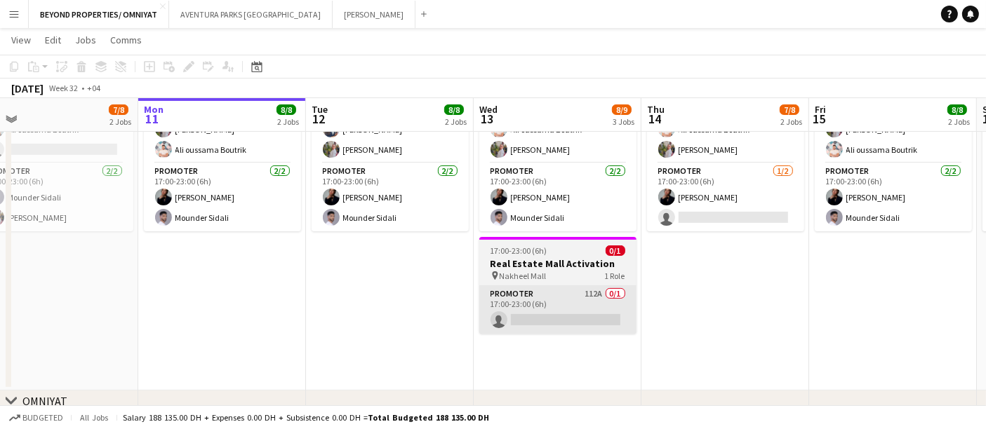
click at [545, 293] on app-card-role "Promoter 112A 0/1 17:00-23:00 (6h) single-neutral-actions" at bounding box center [557, 310] width 157 height 48
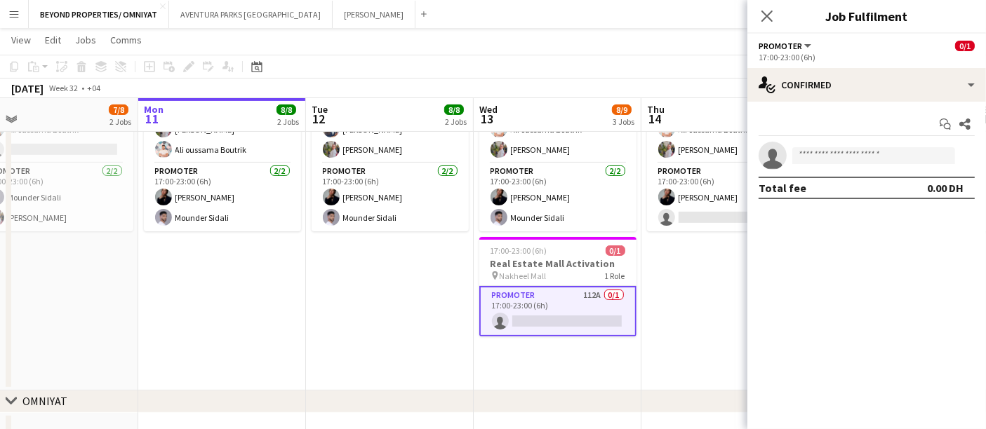
click at [22, 12] on button "Menu" at bounding box center [14, 14] width 28 height 28
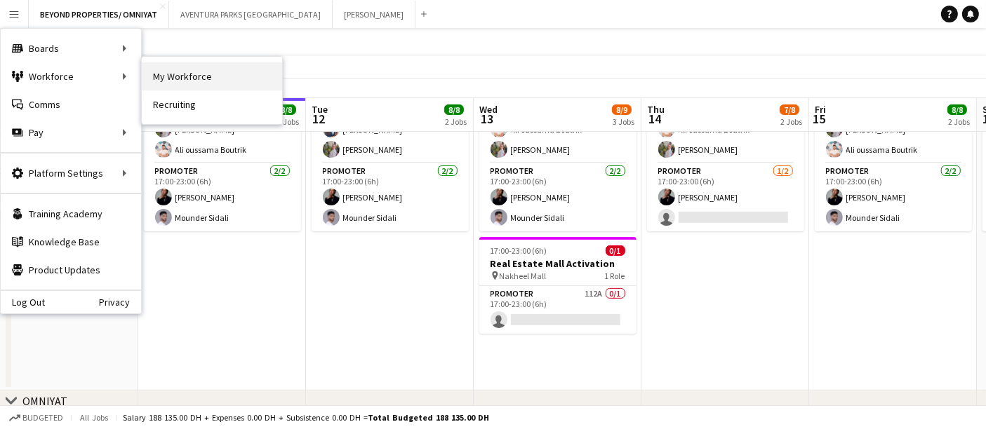
click at [211, 86] on link "My Workforce" at bounding box center [212, 76] width 140 height 28
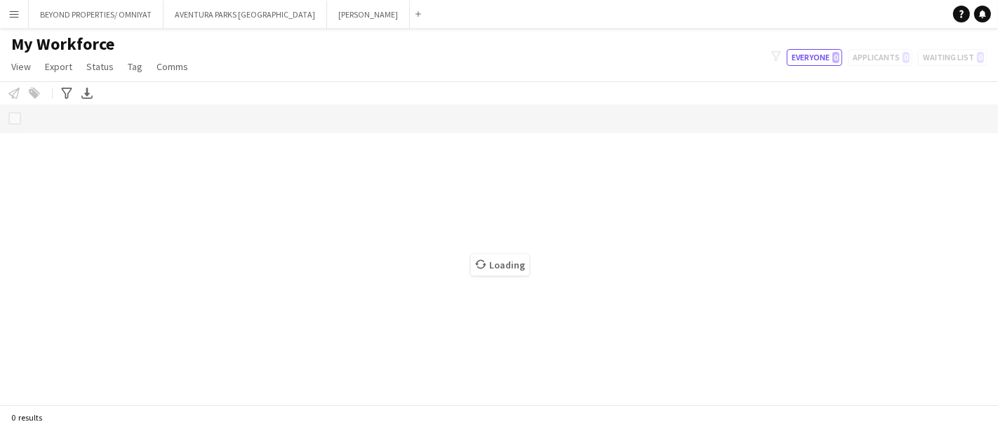
click at [22, 18] on button "Menu" at bounding box center [14, 14] width 28 height 28
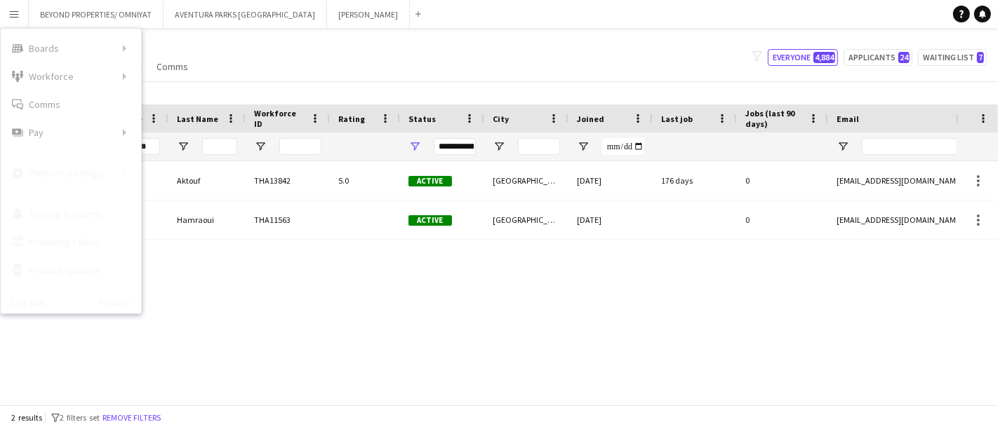
click at [422, 142] on div "**********" at bounding box center [442, 147] width 84 height 28
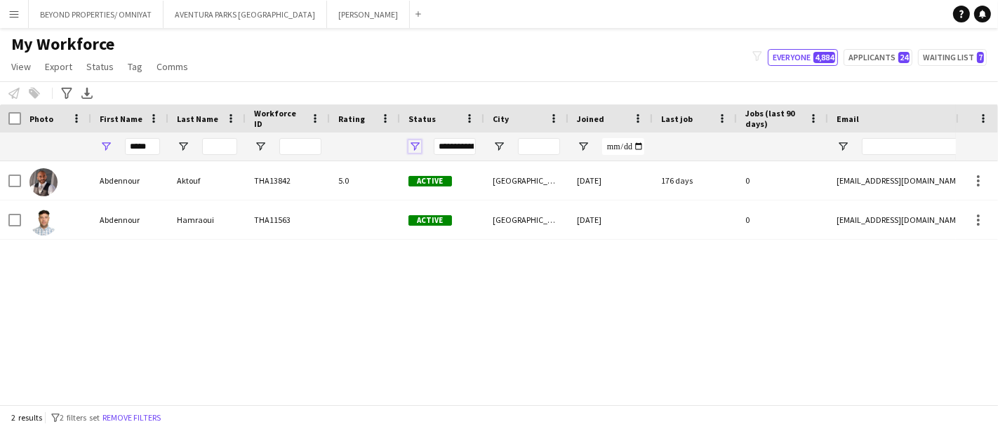
click at [410, 149] on span "Open Filter Menu" at bounding box center [414, 146] width 13 height 13
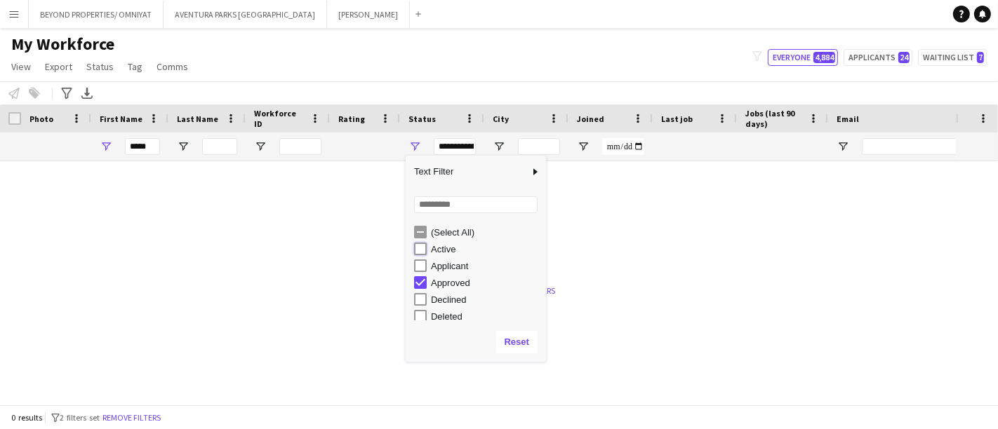
type input "**********"
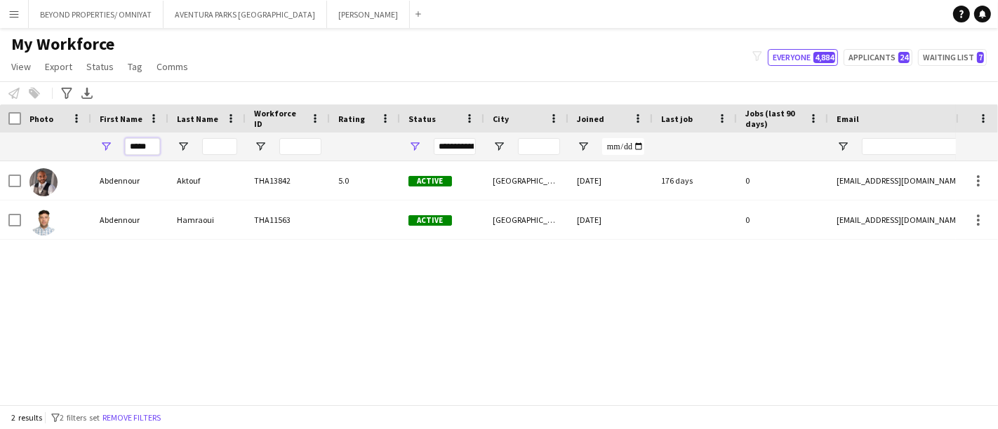
click at [134, 149] on input "*****" at bounding box center [142, 146] width 35 height 17
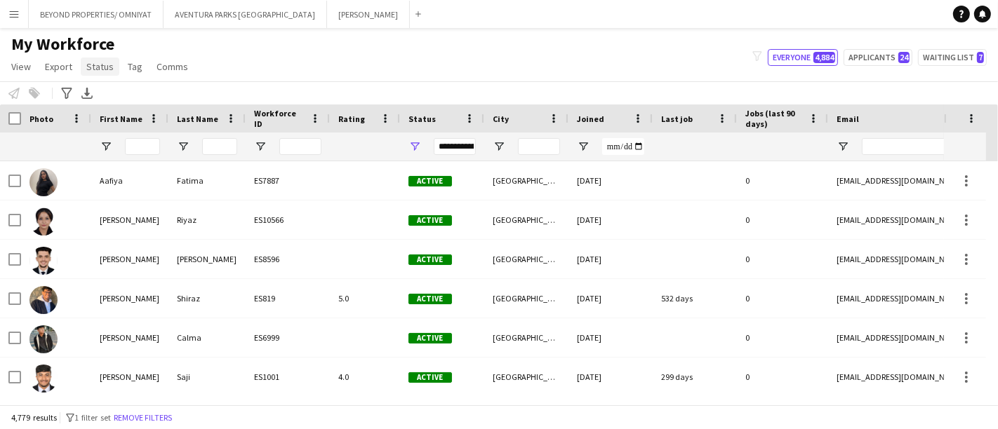
click at [106, 60] on link "Status" at bounding box center [100, 67] width 39 height 18
click at [146, 146] on input "First Name Filter Input" at bounding box center [142, 146] width 35 height 17
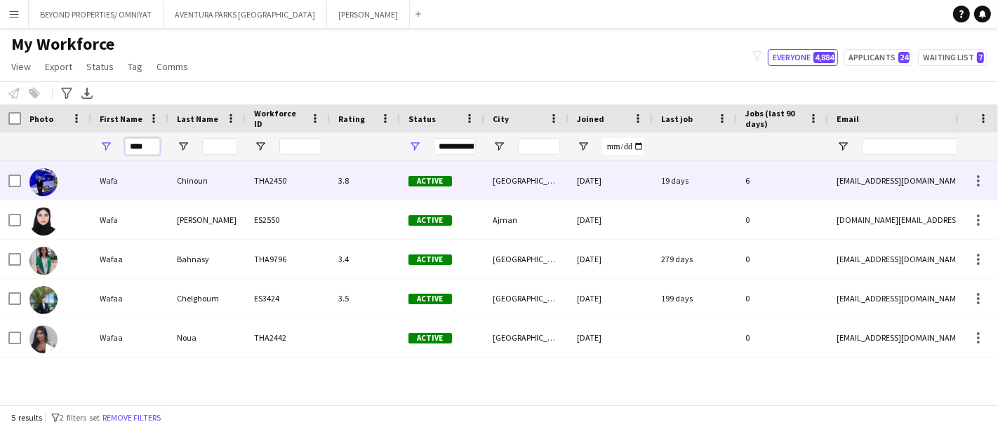
type input "****"
click at [265, 181] on div "THA2450" at bounding box center [288, 180] width 84 height 39
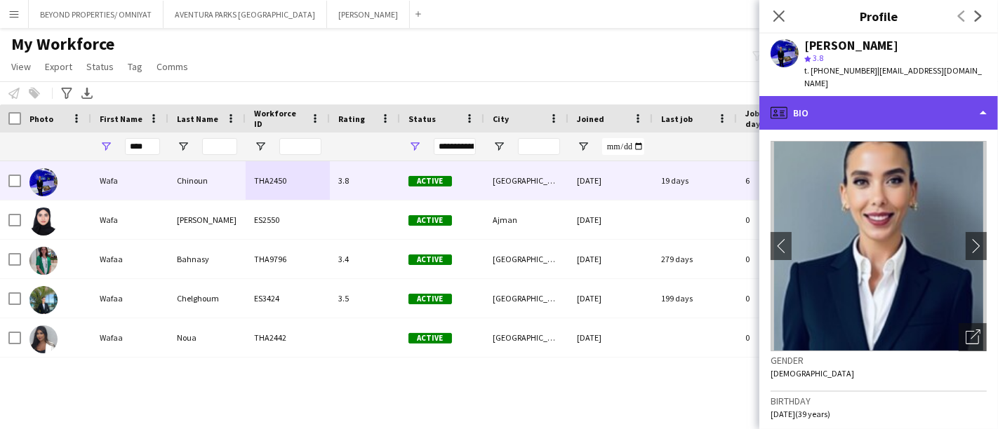
click at [897, 96] on div "profile Bio" at bounding box center [878, 113] width 239 height 34
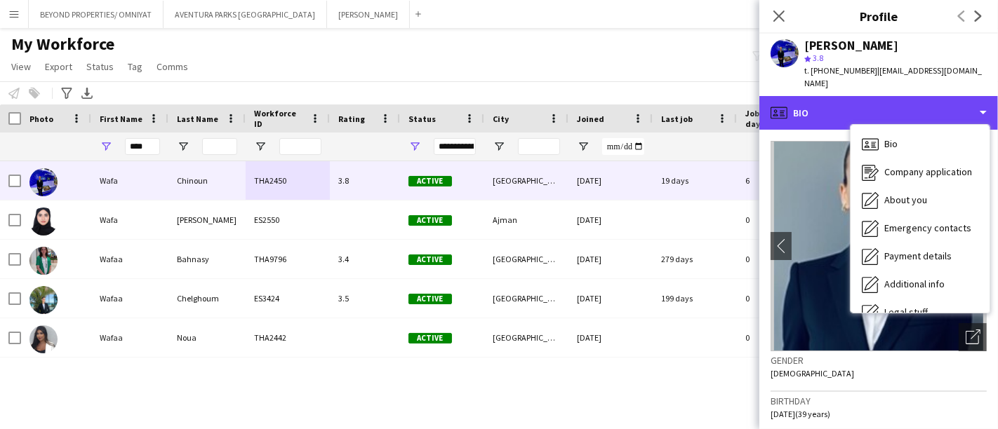
scroll to position [75, 0]
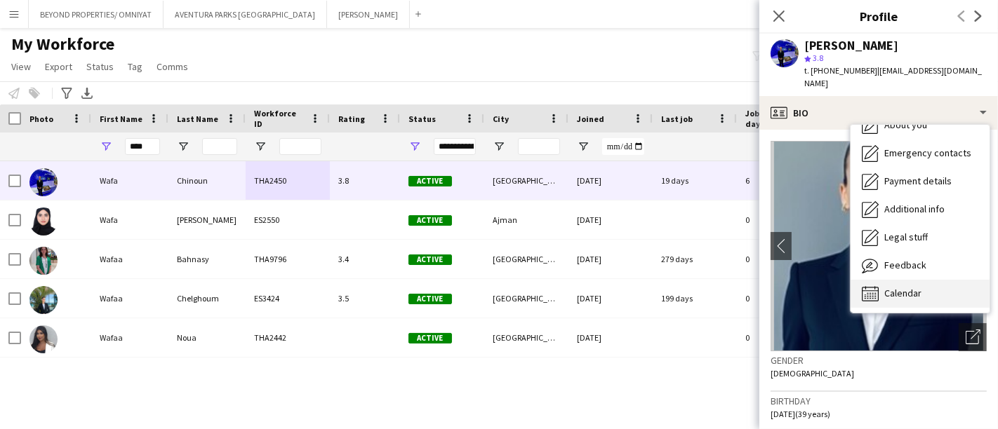
click at [920, 287] on span "Calendar" at bounding box center [902, 293] width 37 height 13
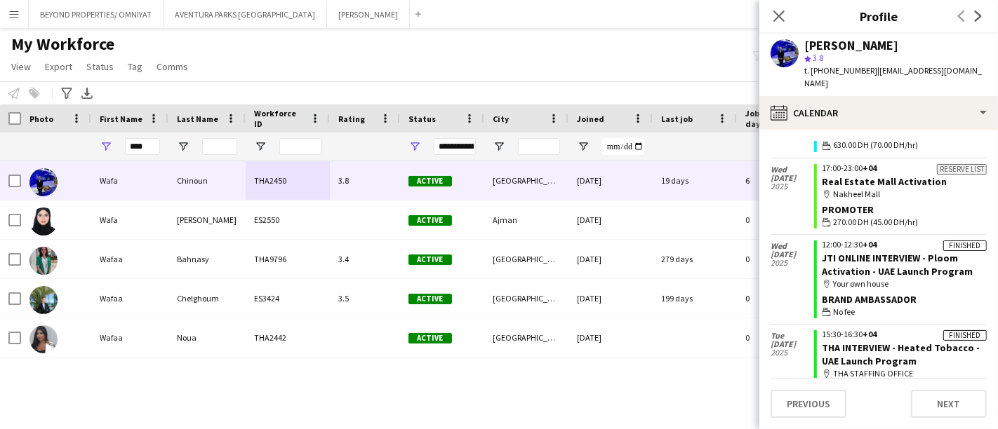
scroll to position [209, 0]
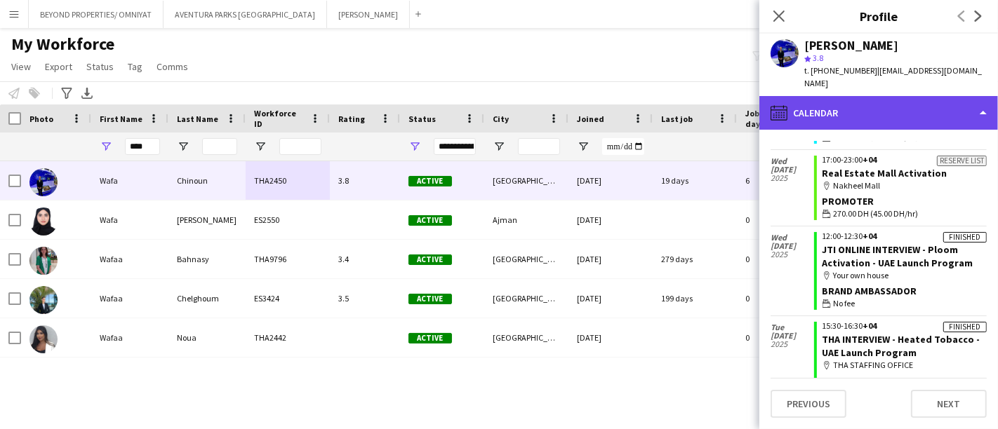
click at [891, 99] on div "calendar-full Calendar" at bounding box center [878, 113] width 239 height 34
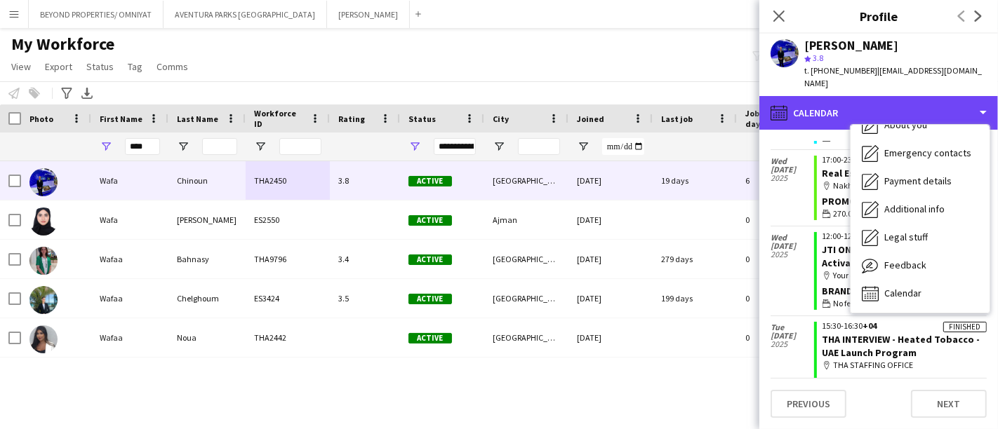
scroll to position [0, 0]
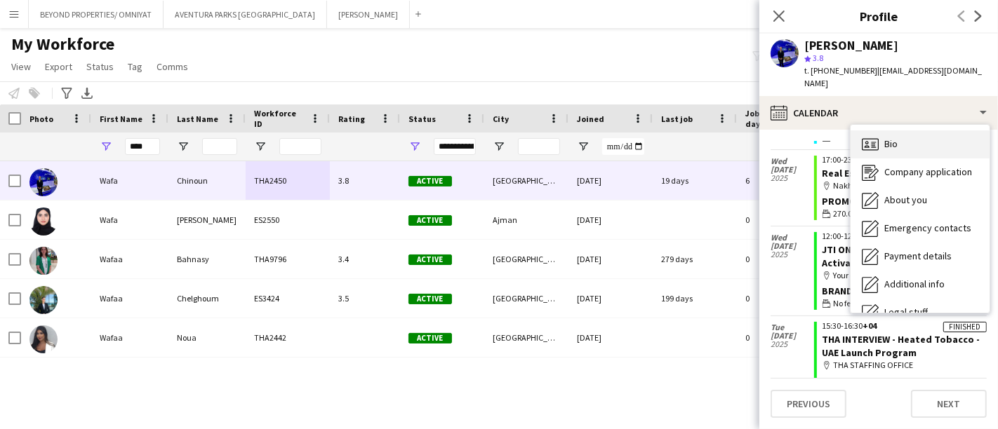
click at [920, 131] on div "Bio Bio" at bounding box center [919, 145] width 139 height 28
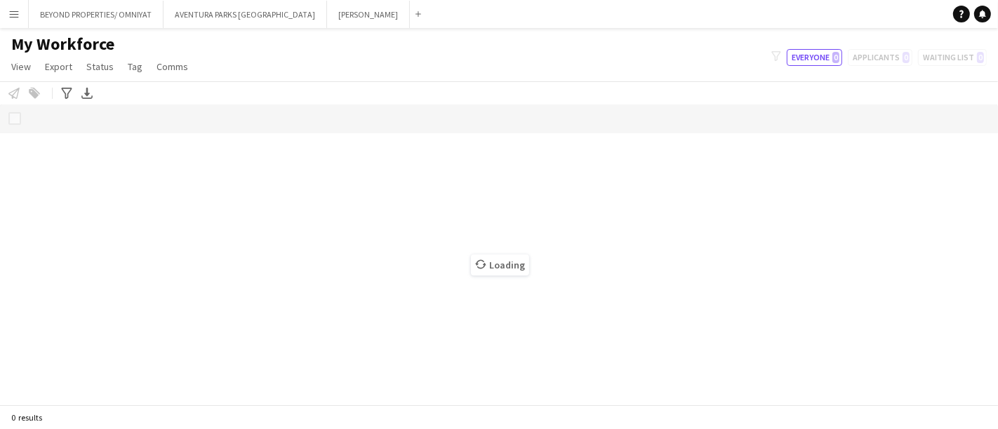
click at [9, 11] on app-icon "Menu" at bounding box center [13, 13] width 11 height 11
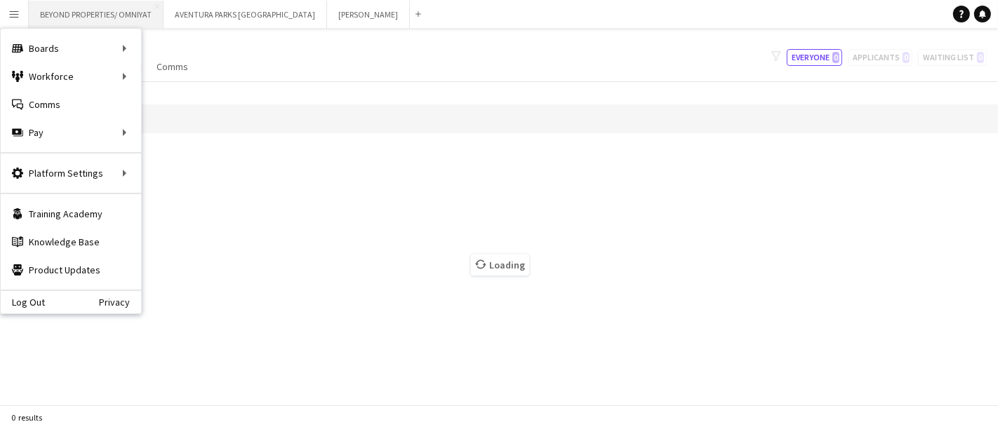
click at [73, 20] on button "BEYOND PROPERTIES/ OMNIYAT Close" at bounding box center [96, 14] width 135 height 27
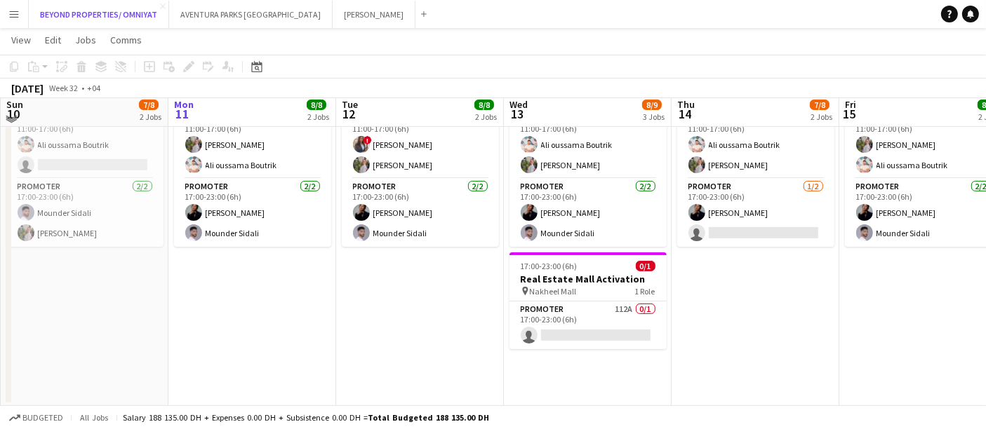
scroll to position [363, 0]
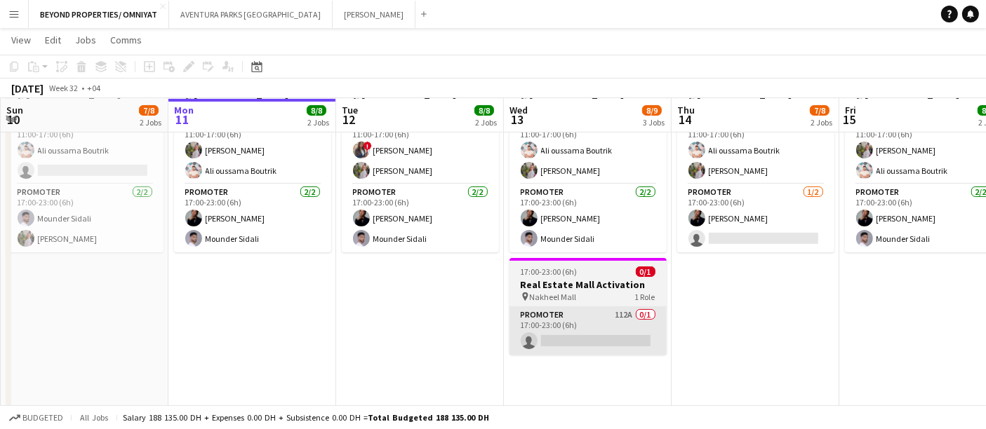
click at [609, 335] on app-card-role "Promoter 112A 0/1 17:00-23:00 (6h) single-neutral-actions" at bounding box center [587, 331] width 157 height 48
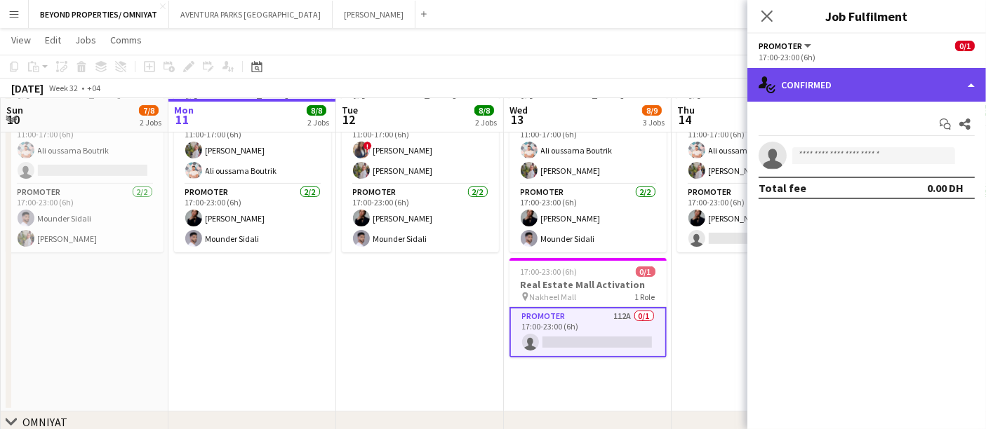
click at [869, 84] on div "single-neutral-actions-check-2 Confirmed" at bounding box center [866, 85] width 239 height 34
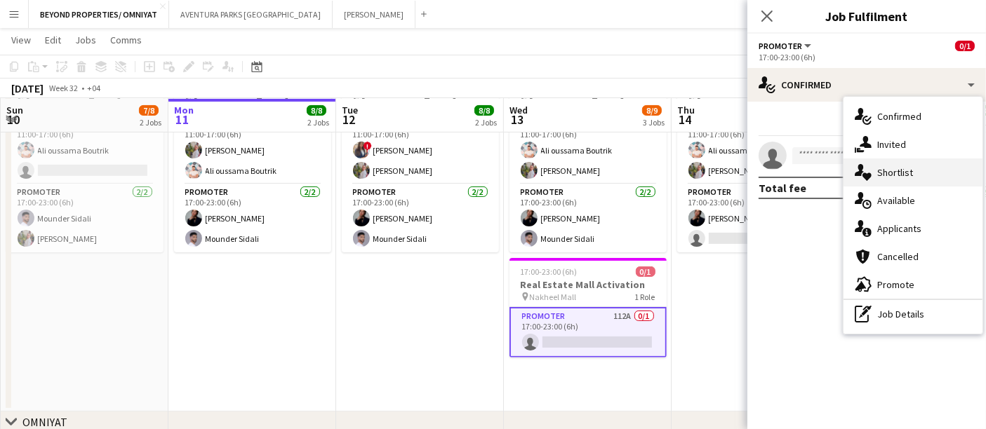
click at [890, 181] on div "single-neutral-actions-heart Shortlist" at bounding box center [912, 173] width 139 height 28
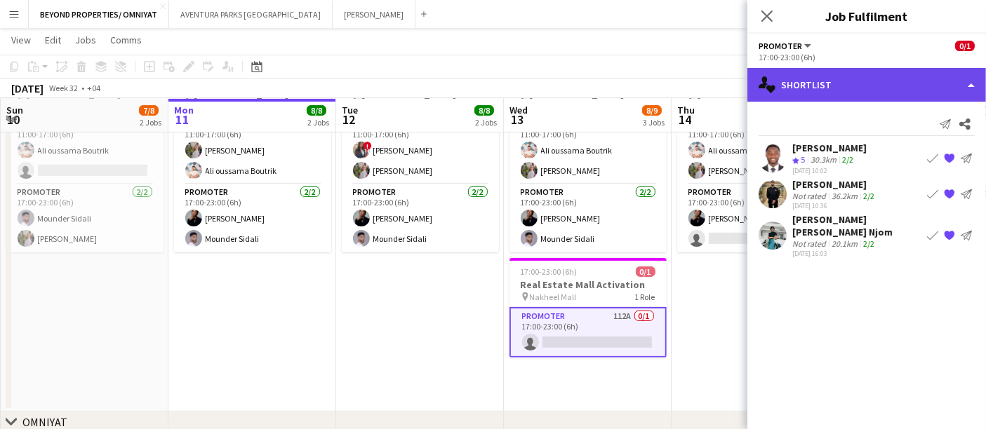
click at [787, 91] on div "single-neutral-actions-heart Shortlist" at bounding box center [866, 85] width 239 height 34
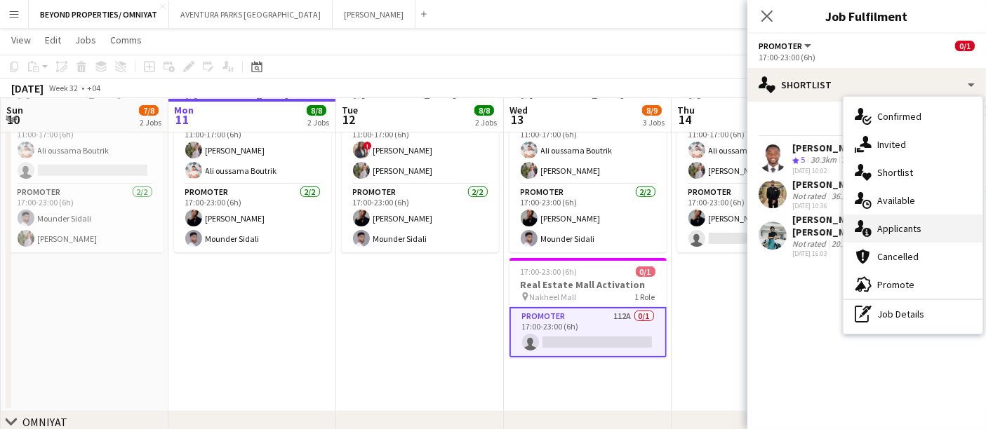
click at [903, 228] on div "single-neutral-actions-information Applicants" at bounding box center [912, 229] width 139 height 28
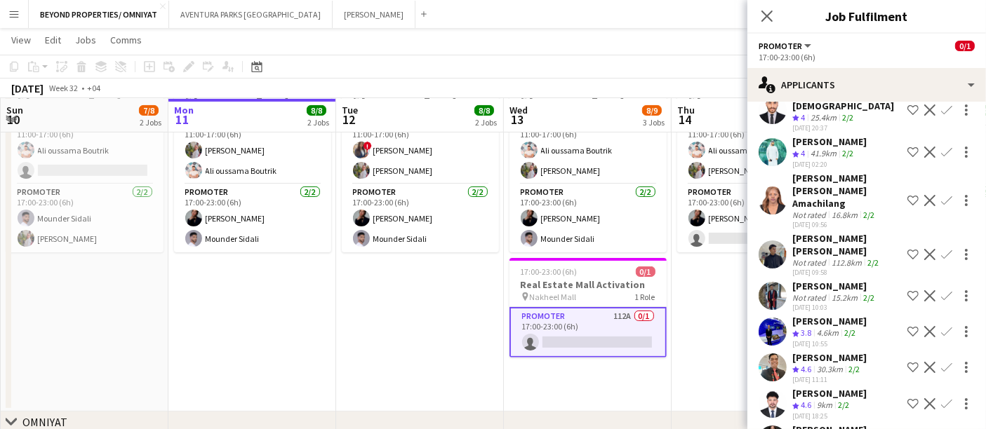
scroll to position [1895, 0]
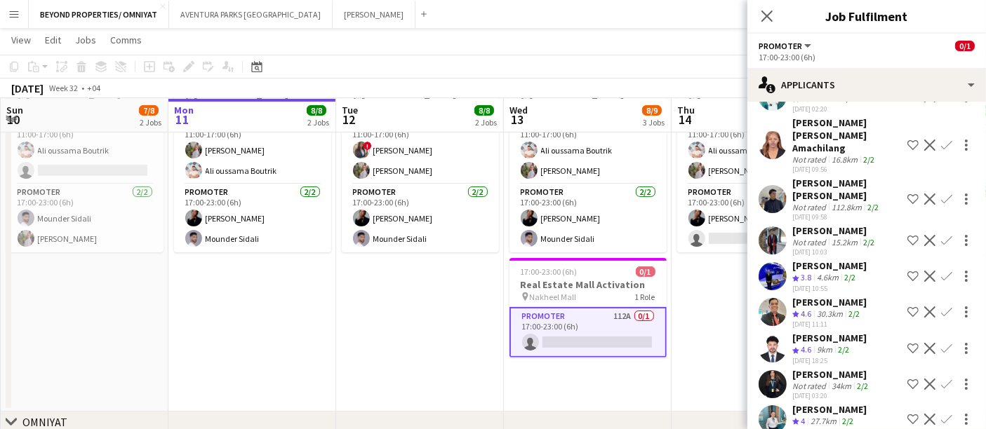
click at [830, 260] on div "[PERSON_NAME]" at bounding box center [829, 266] width 74 height 13
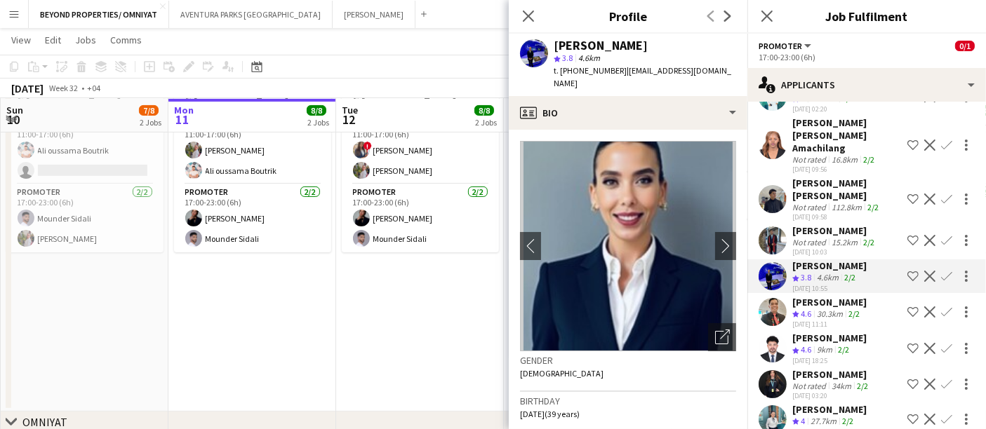
click at [907, 271] on app-icon "Shortlist crew" at bounding box center [912, 276] width 11 height 11
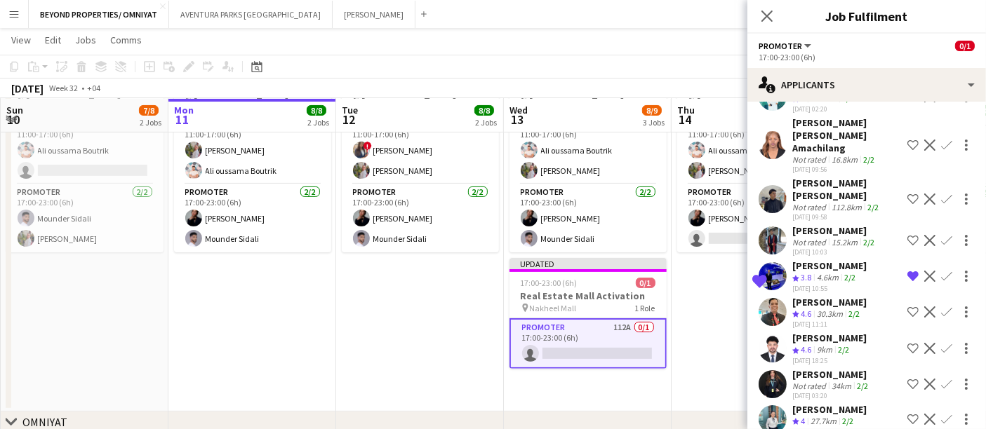
click at [506, 13] on app-navbar "Menu Boards Boards Boards All jobs Status Workforce Workforce My Workforce Recr…" at bounding box center [493, 14] width 986 height 28
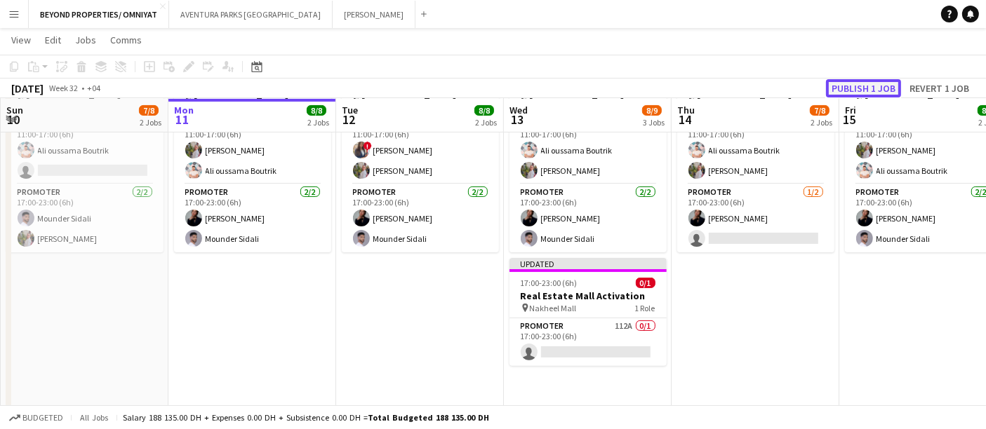
click at [843, 86] on button "Publish 1 job" at bounding box center [863, 88] width 75 height 18
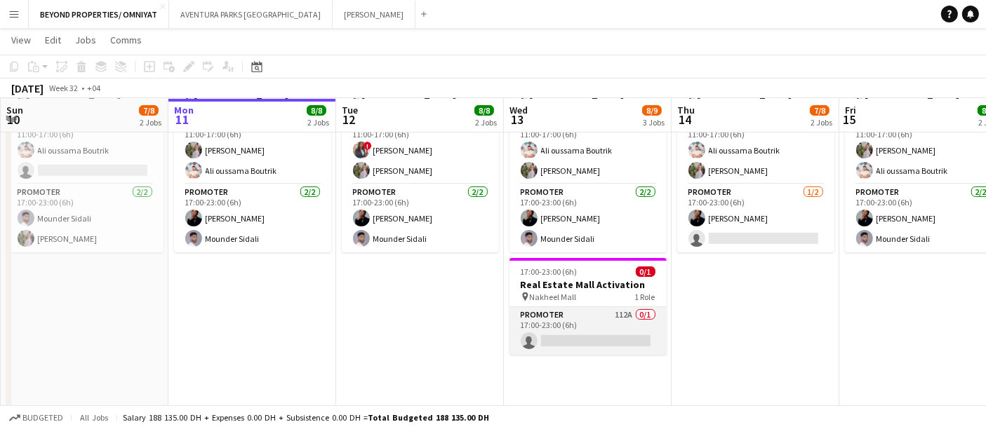
click at [613, 310] on app-card-role "Promoter 112A 0/1 17:00-23:00 (6h) single-neutral-actions" at bounding box center [587, 331] width 157 height 48
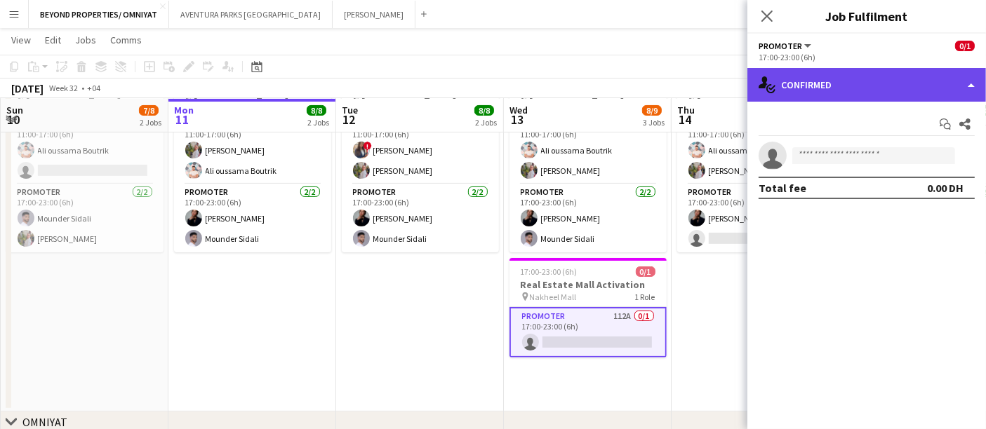
click at [889, 73] on div "single-neutral-actions-check-2 Confirmed" at bounding box center [866, 85] width 239 height 34
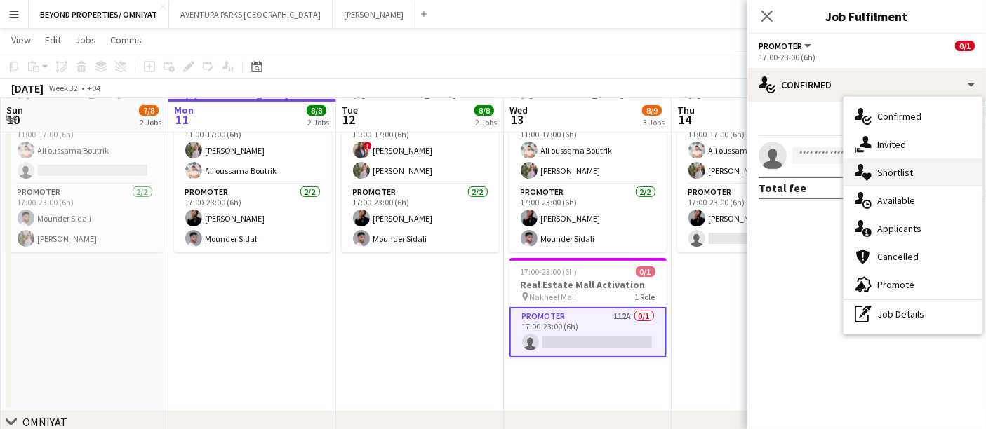
click at [886, 167] on div "single-neutral-actions-heart Shortlist" at bounding box center [912, 173] width 139 height 28
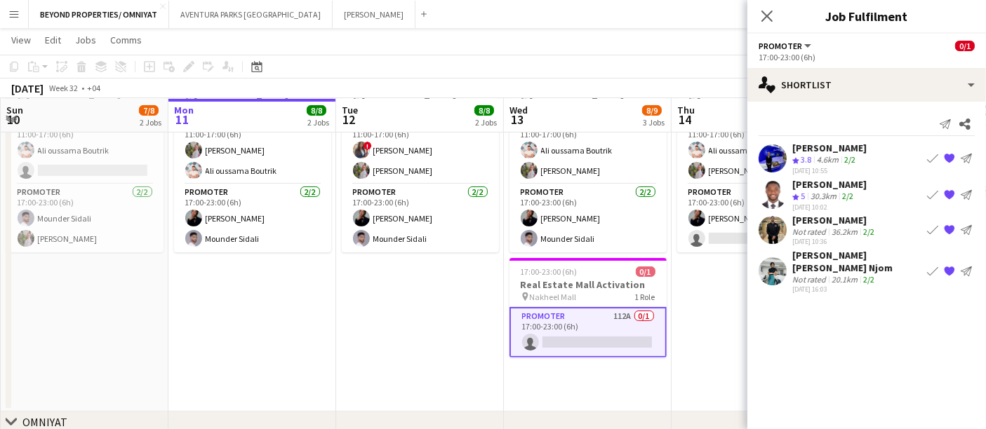
click at [827, 143] on div "[PERSON_NAME]" at bounding box center [829, 148] width 74 height 13
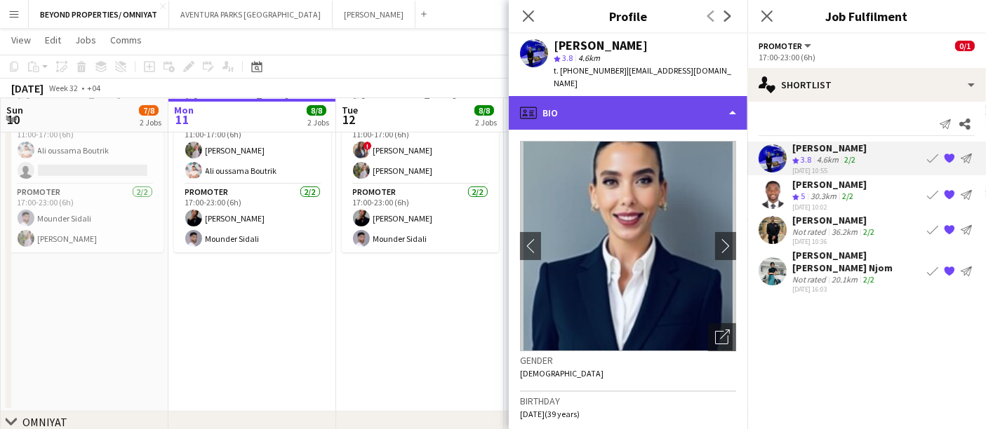
click at [664, 115] on div "profile Bio" at bounding box center [628, 113] width 239 height 34
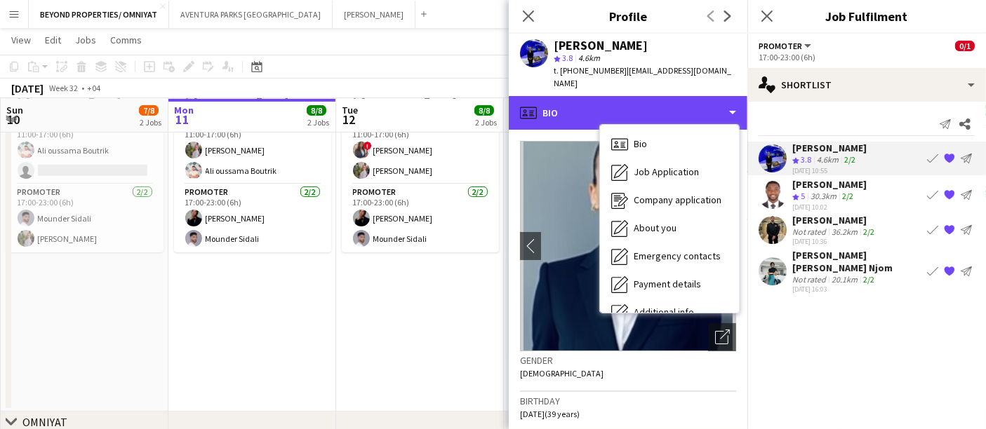
scroll to position [103, 0]
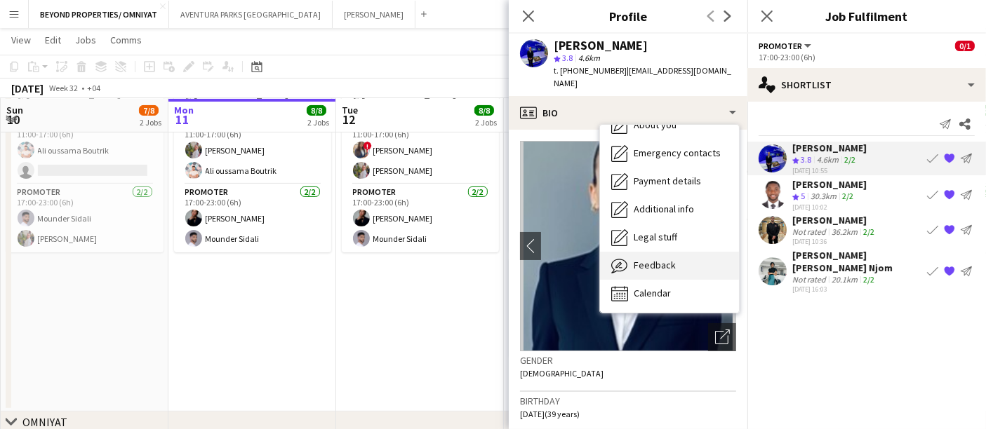
click at [692, 252] on div "Feedback Feedback" at bounding box center [669, 266] width 139 height 28
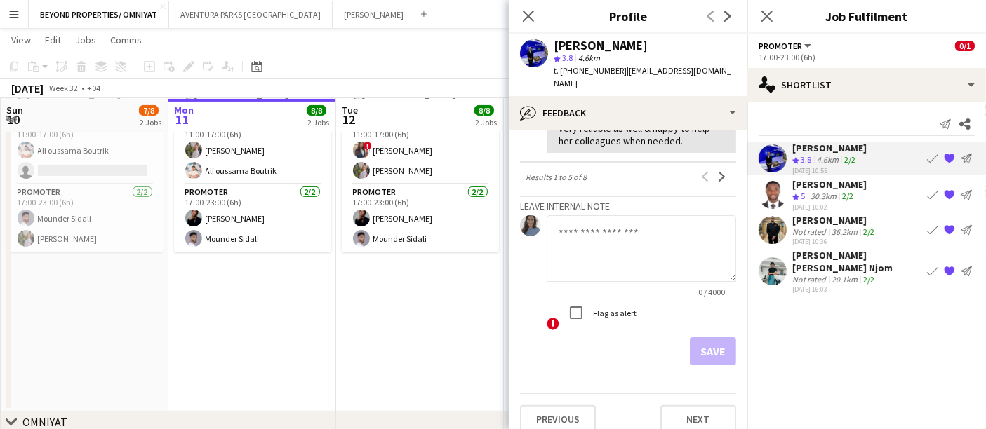
scroll to position [691, 0]
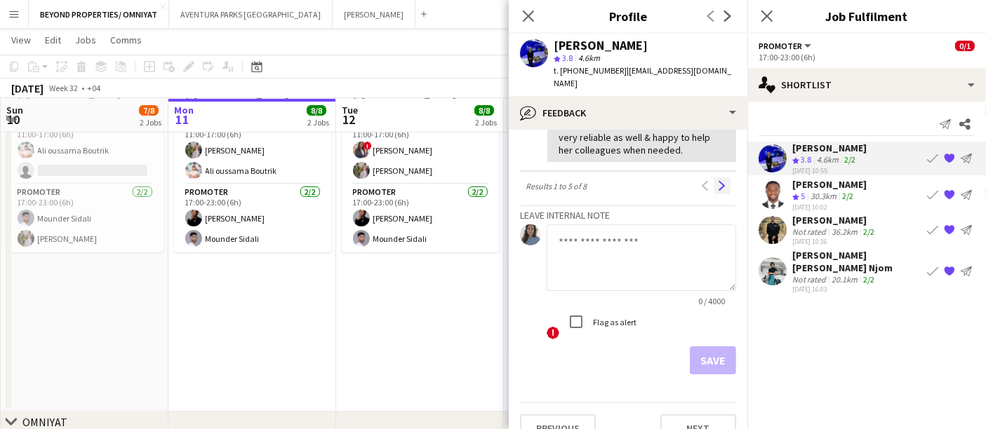
click at [717, 181] on app-icon "Next" at bounding box center [722, 186] width 10 height 10
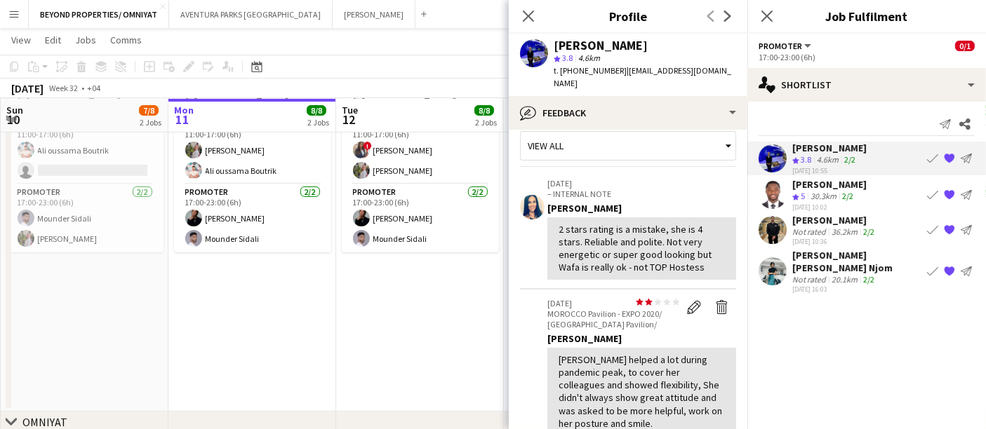
scroll to position [0, 0]
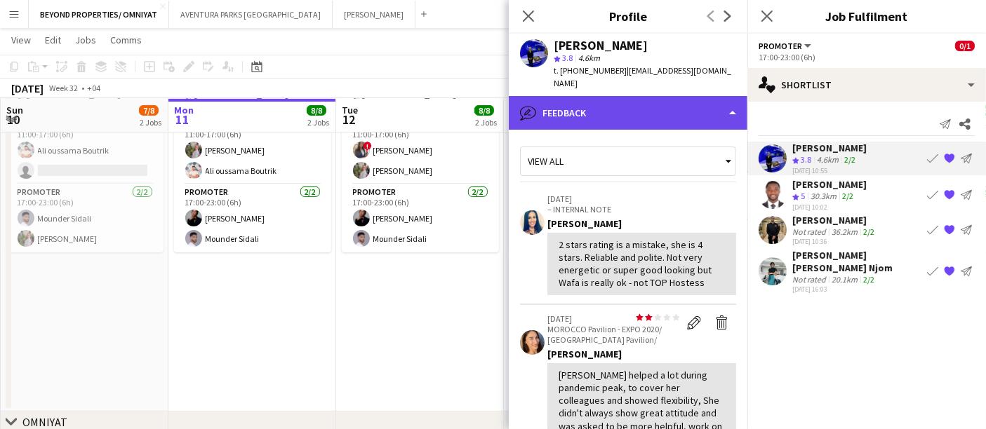
click at [603, 96] on div "bubble-pencil Feedback" at bounding box center [628, 113] width 239 height 34
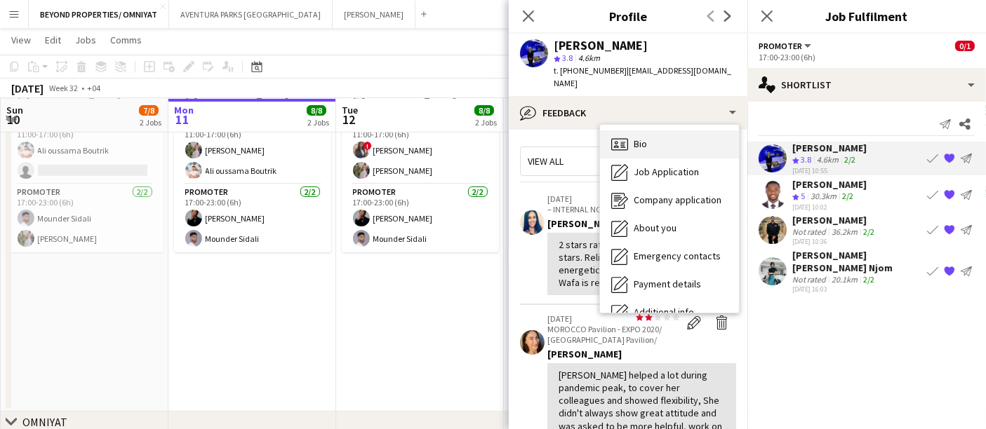
click at [665, 131] on div "Bio Bio" at bounding box center [669, 145] width 139 height 28
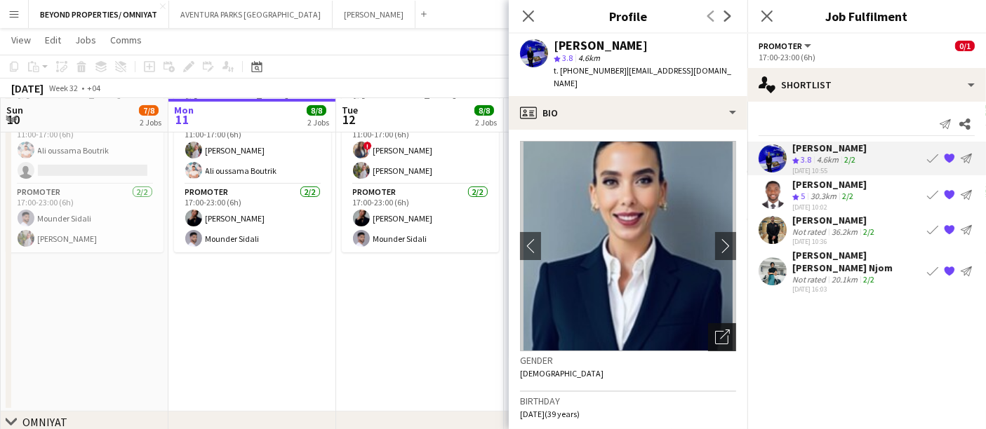
click at [715, 330] on icon "Open photos pop-in" at bounding box center [722, 337] width 15 height 15
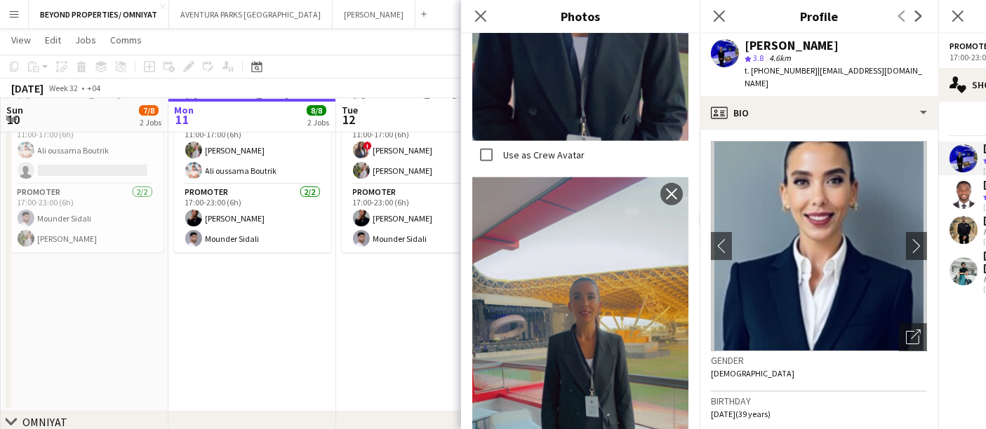
scroll to position [2079, 0]
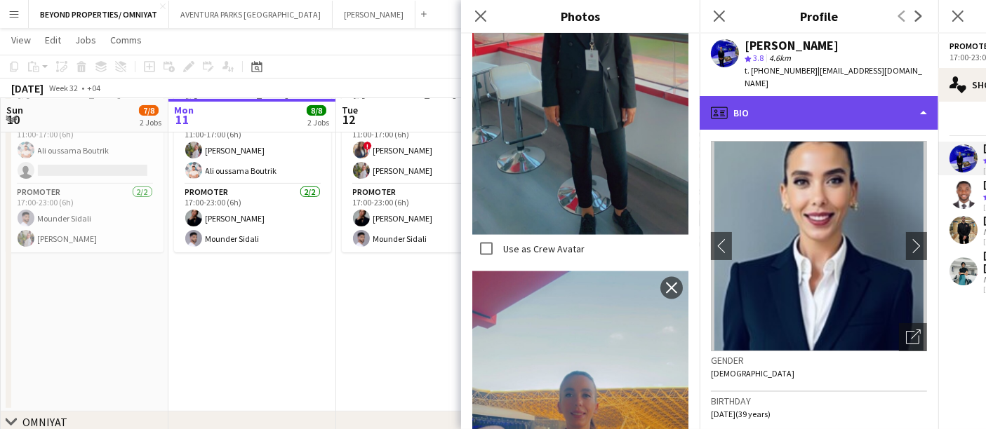
click at [806, 96] on div "profile Bio" at bounding box center [819, 113] width 239 height 34
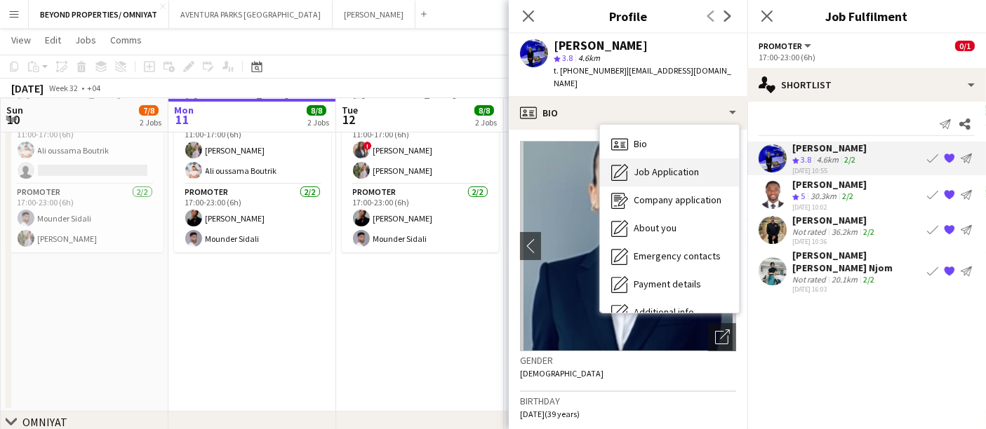
click at [659, 166] on span "Job Application" at bounding box center [666, 172] width 65 height 13
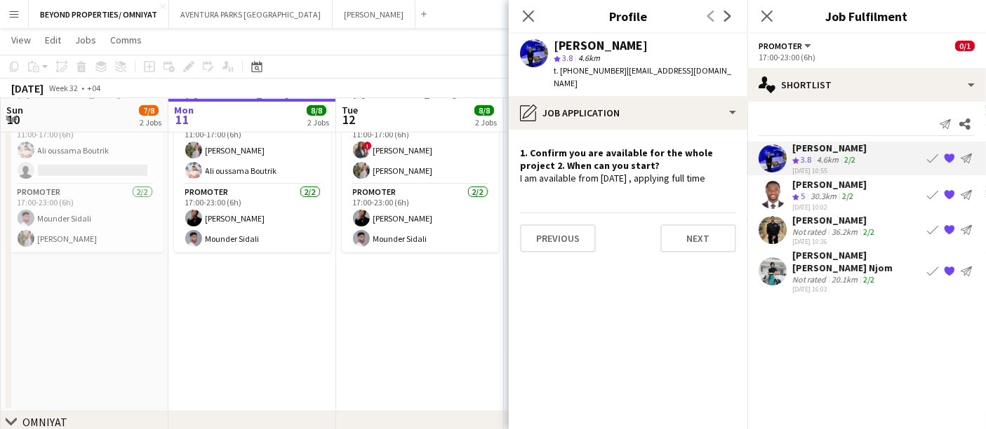
click at [413, 342] on app-date-cell "11:00-23:00 (12h) 4/4 Real Estate Activation @MOE pin Mall of Emirates 2 Roles …" at bounding box center [420, 135] width 168 height 554
